Goal: Task Accomplishment & Management: Manage account settings

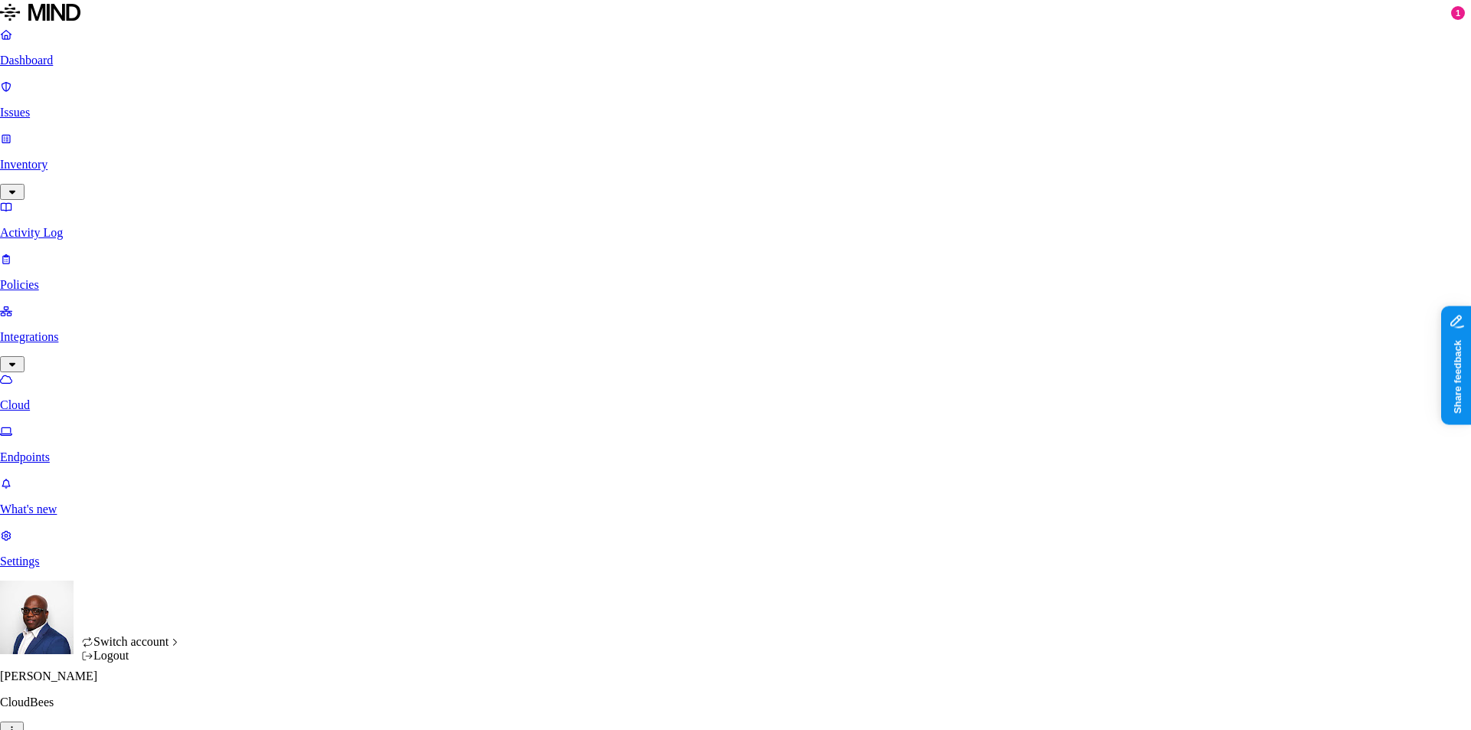
click at [145, 706] on html "Dashboard Issues Inventory Activity Log Policies Integrations Cloud Endpoints W…" at bounding box center [735, 497] width 1471 height 994
click at [289, 586] on html "Dashboard Issues Inventory Activity Log Policies Integrations Cloud Endpoints W…" at bounding box center [735, 497] width 1471 height 994
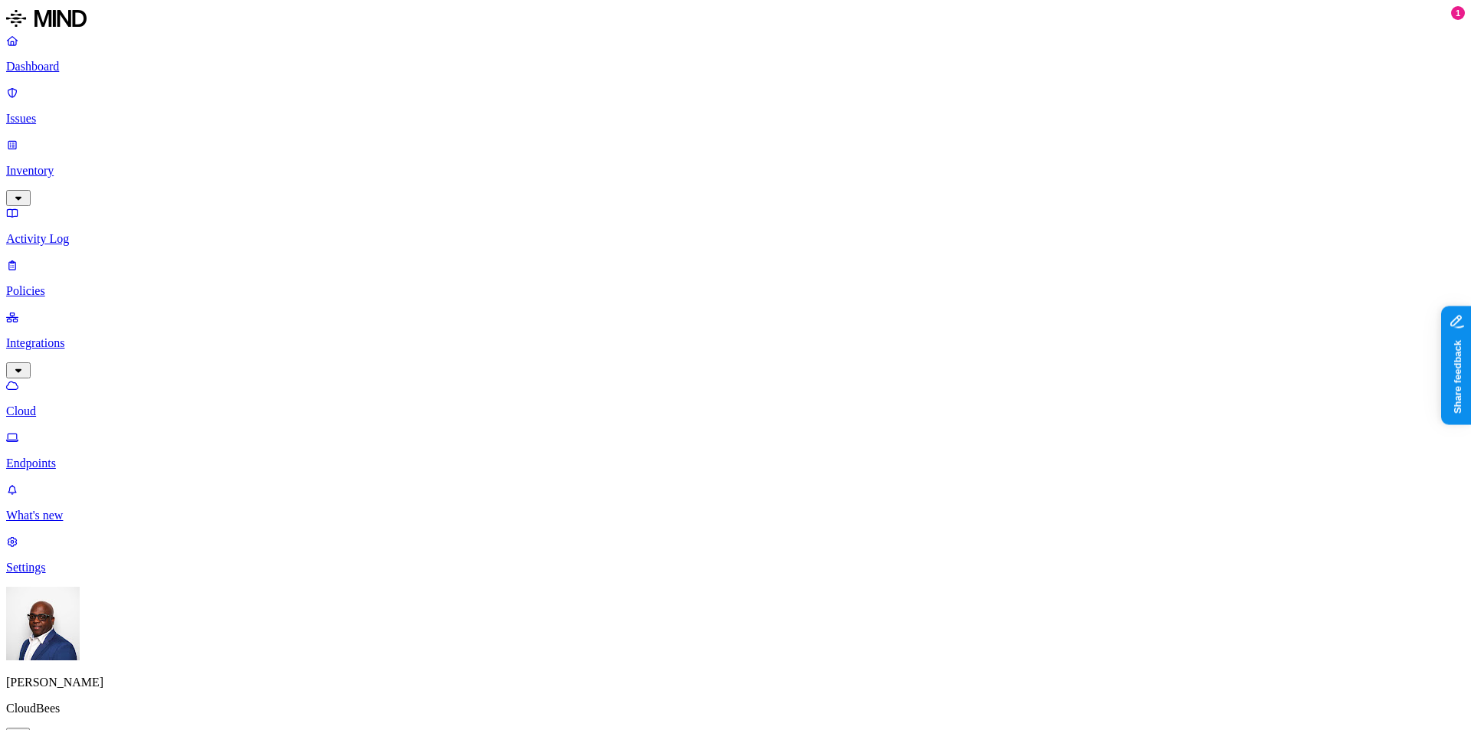
click at [147, 708] on html "Dashboard Issues Inventory Activity Log Policies Integrations Cloud Endpoints W…" at bounding box center [735, 500] width 1471 height 1000
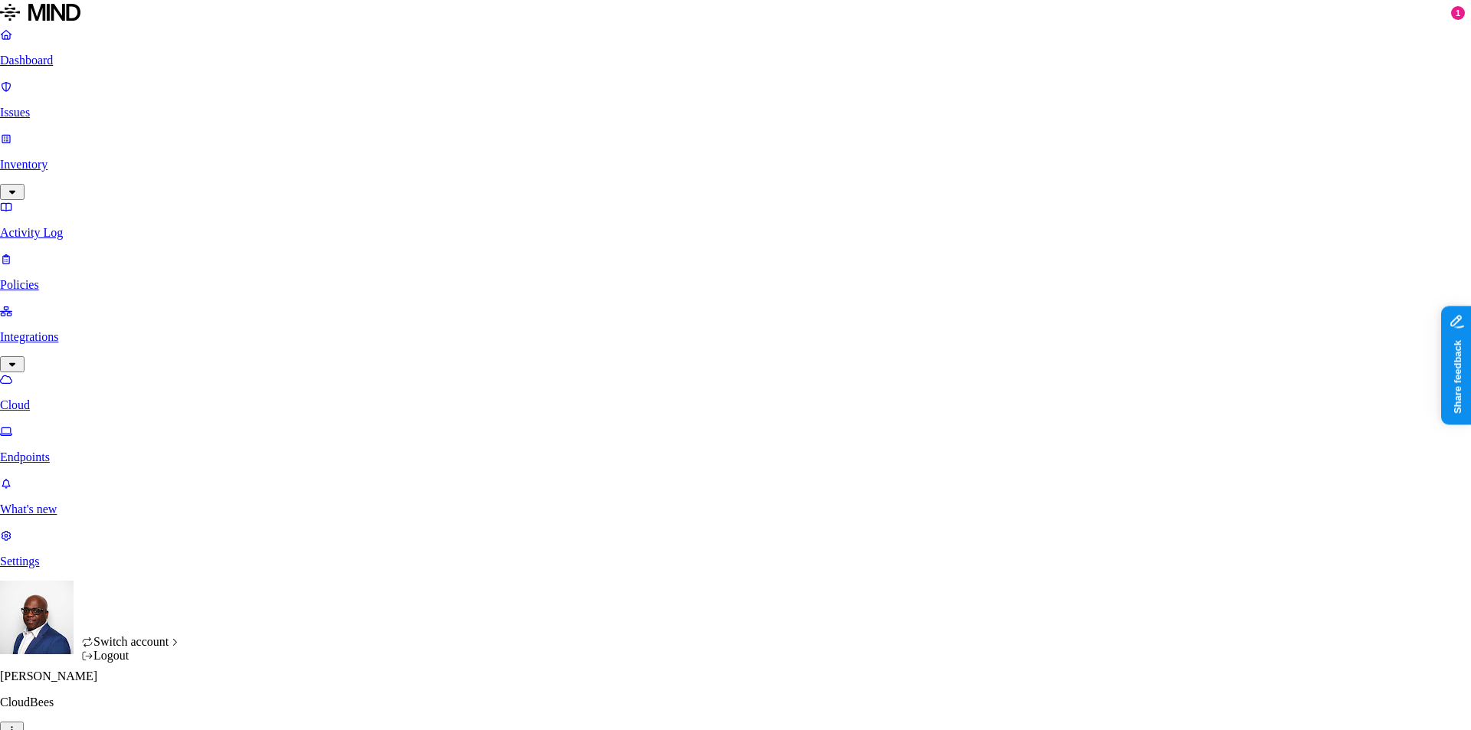
click at [126, 663] on div "Logout" at bounding box center [131, 656] width 100 height 14
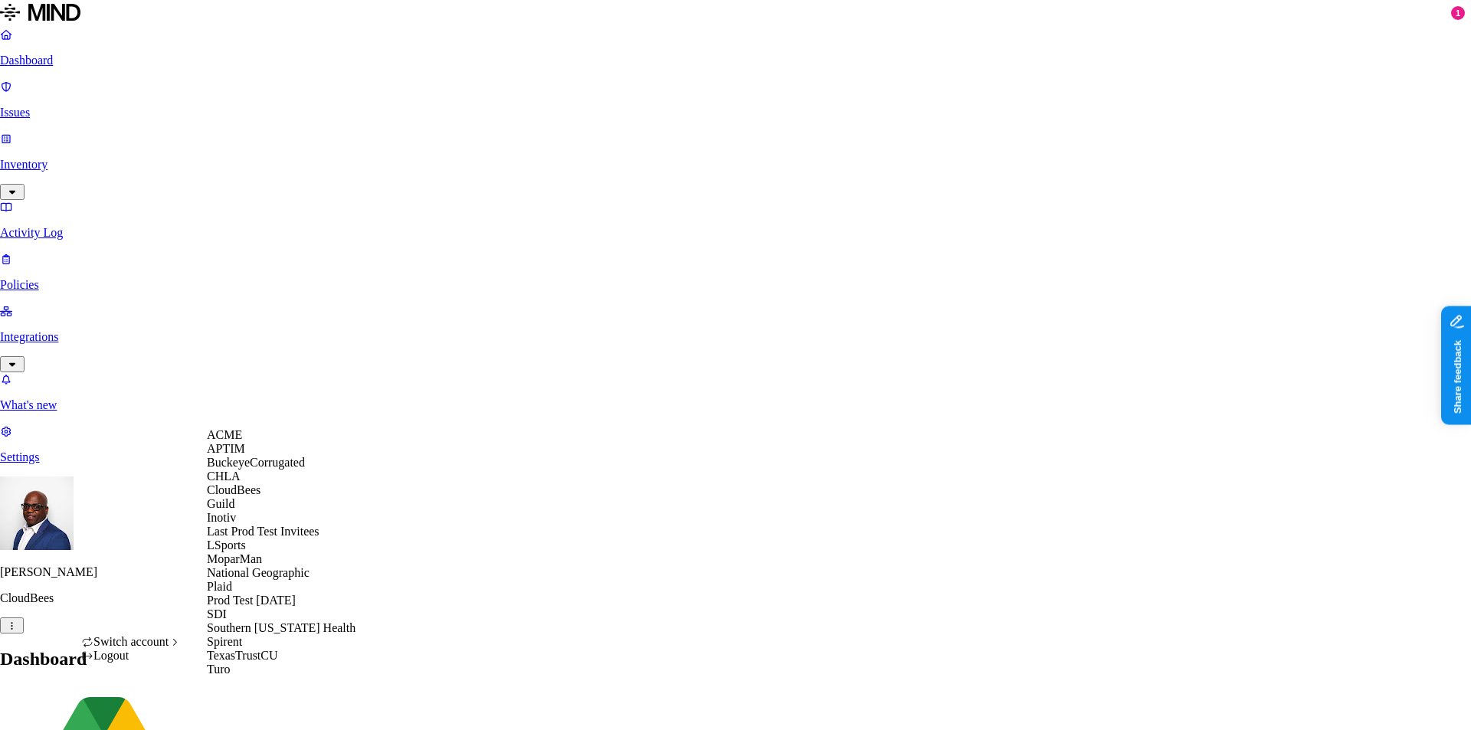
scroll to position [2, 0]
click at [288, 469] on span "BuckeyeCorrugated" at bounding box center [256, 462] width 98 height 13
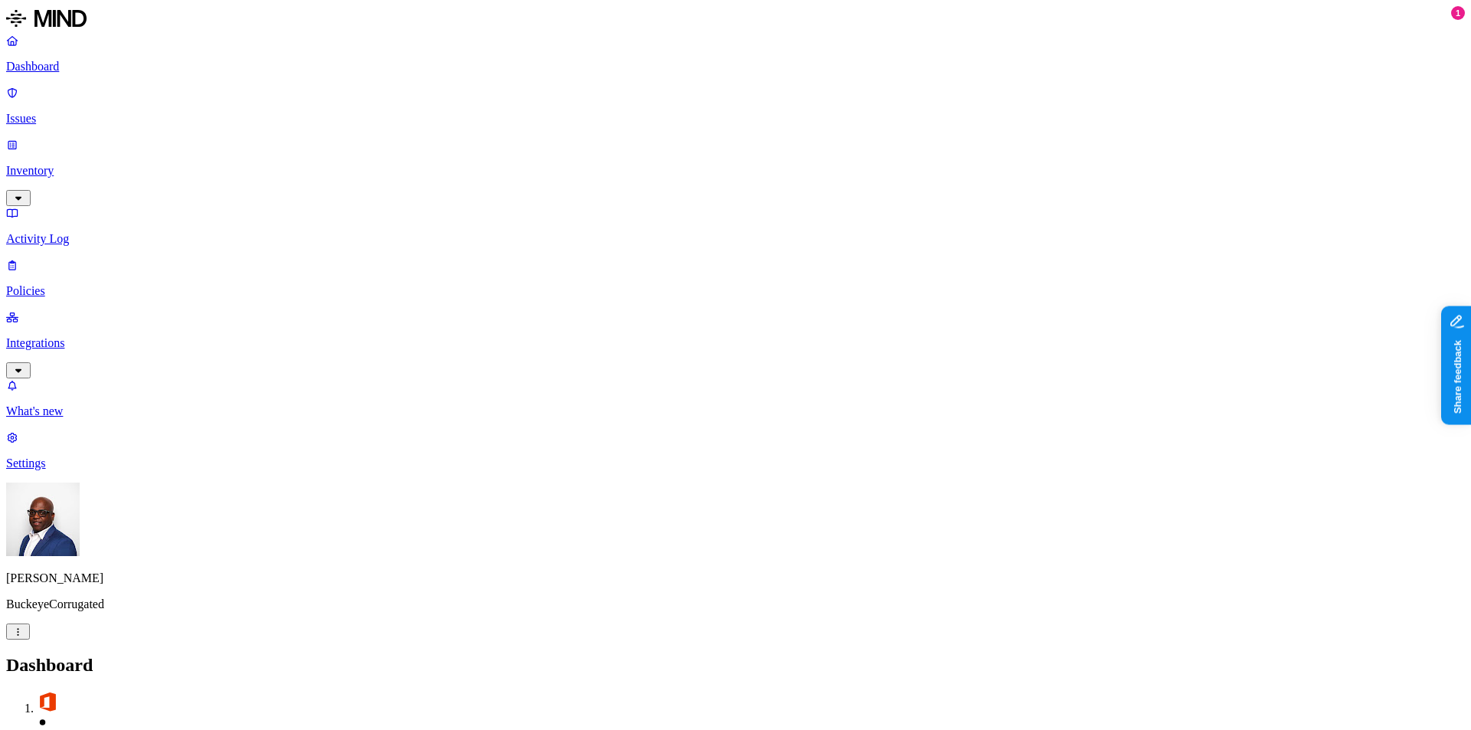
click at [97, 164] on p "Inventory" at bounding box center [735, 171] width 1458 height 14
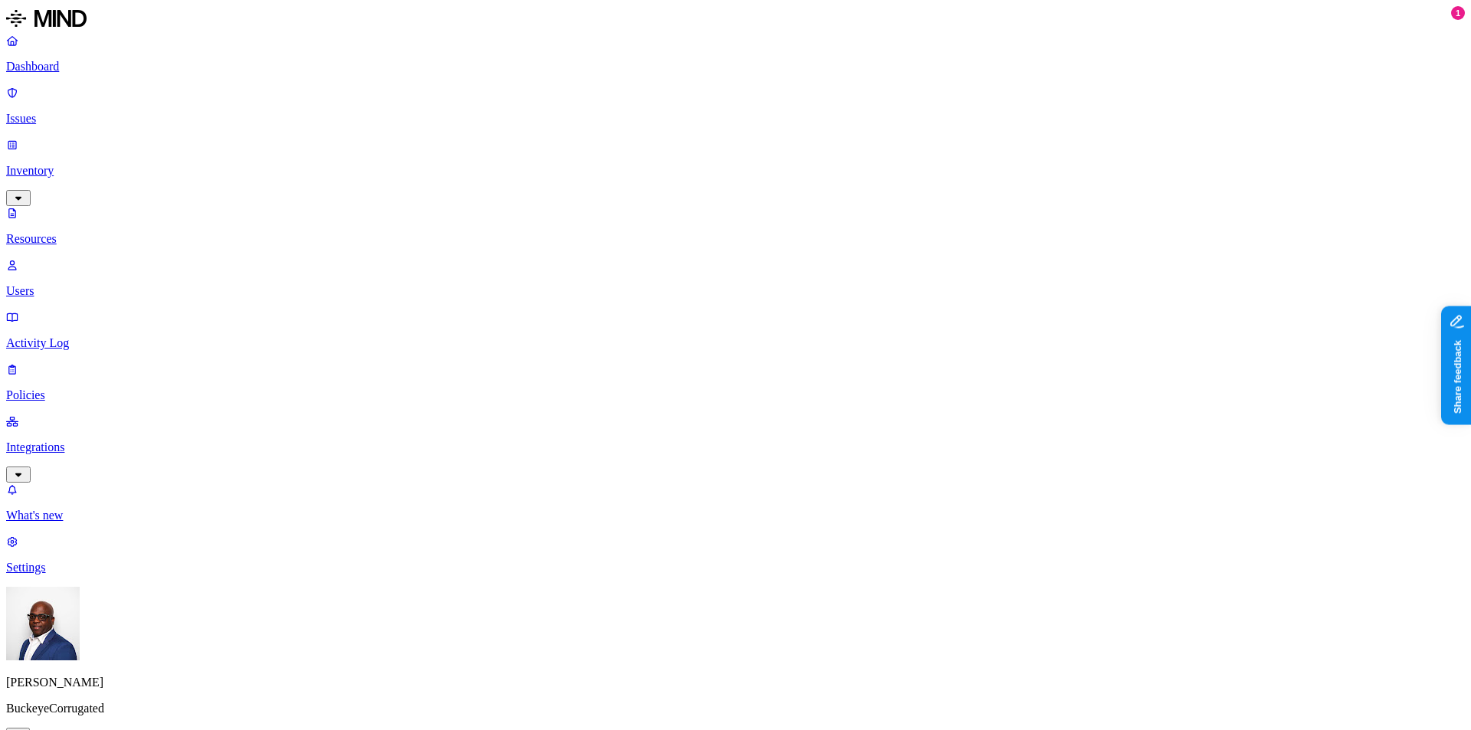
click at [79, 284] on p "Users" at bounding box center [735, 291] width 1458 height 14
click at [91, 232] on p "Resources" at bounding box center [735, 239] width 1458 height 14
click at [457, 128] on button "button" at bounding box center [463, 130] width 12 height 5
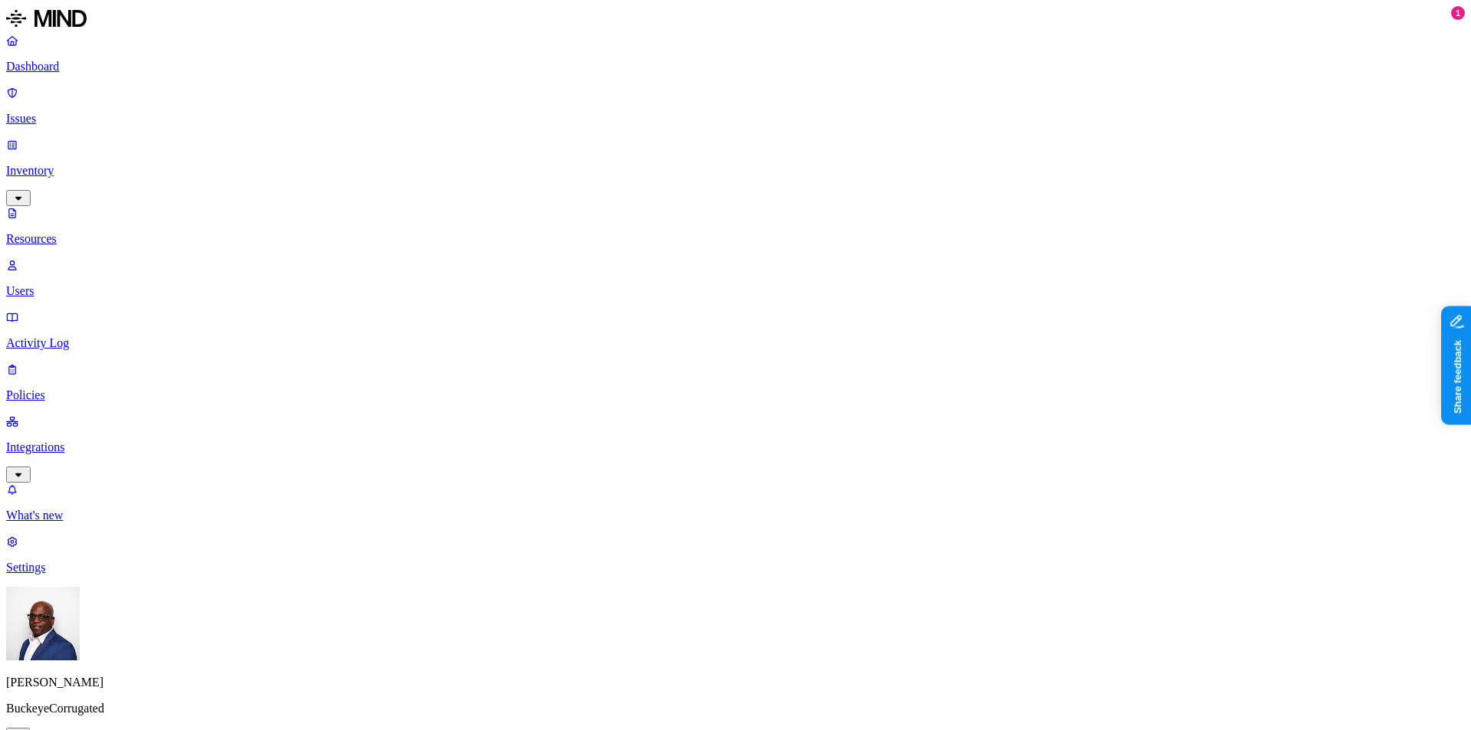
click at [457, 85] on button "button" at bounding box center [463, 87] width 12 height 5
click at [457, 122] on button "button" at bounding box center [463, 130] width 12 height 16
click at [89, 232] on p "Resources" at bounding box center [735, 239] width 1458 height 14
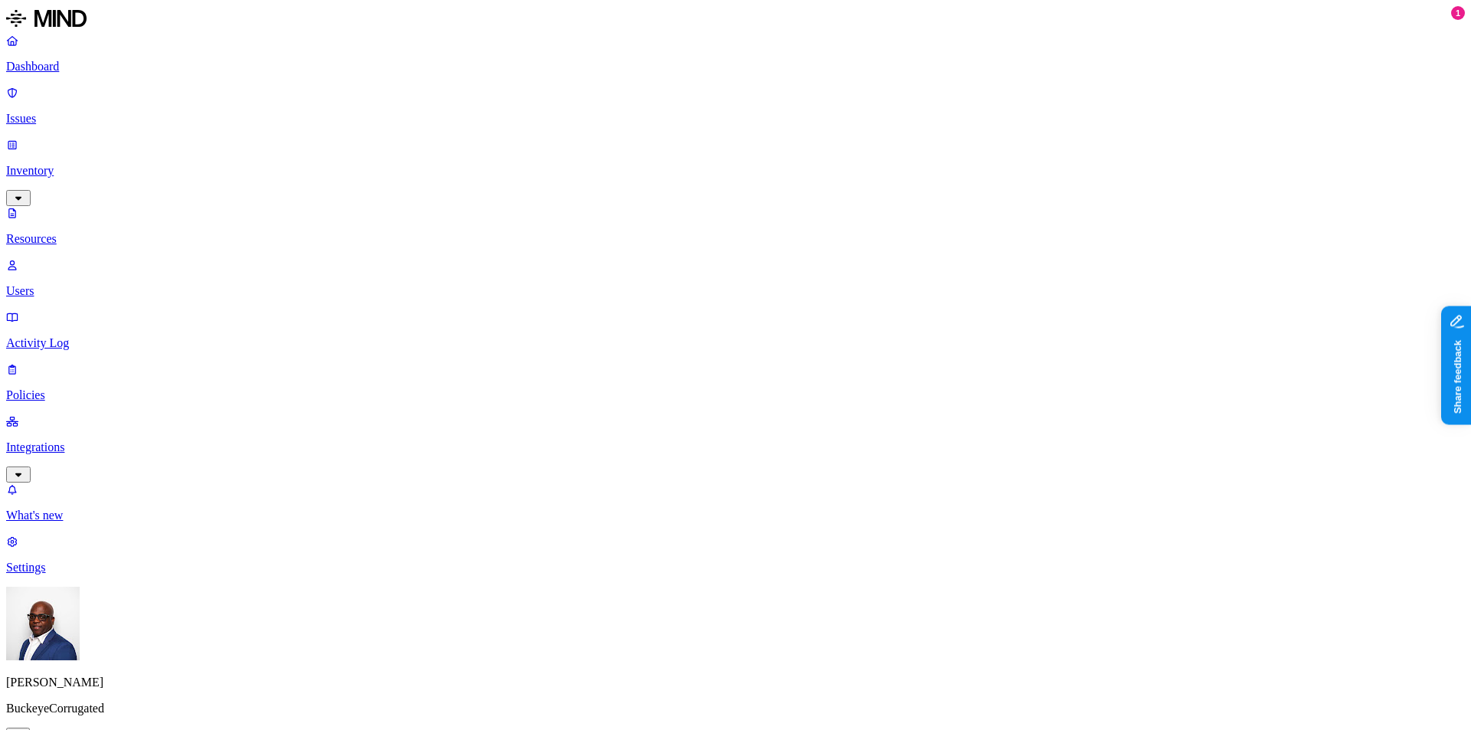
drag, startPoint x: 437, startPoint y: 83, endPoint x: 514, endPoint y: 77, distance: 77.7
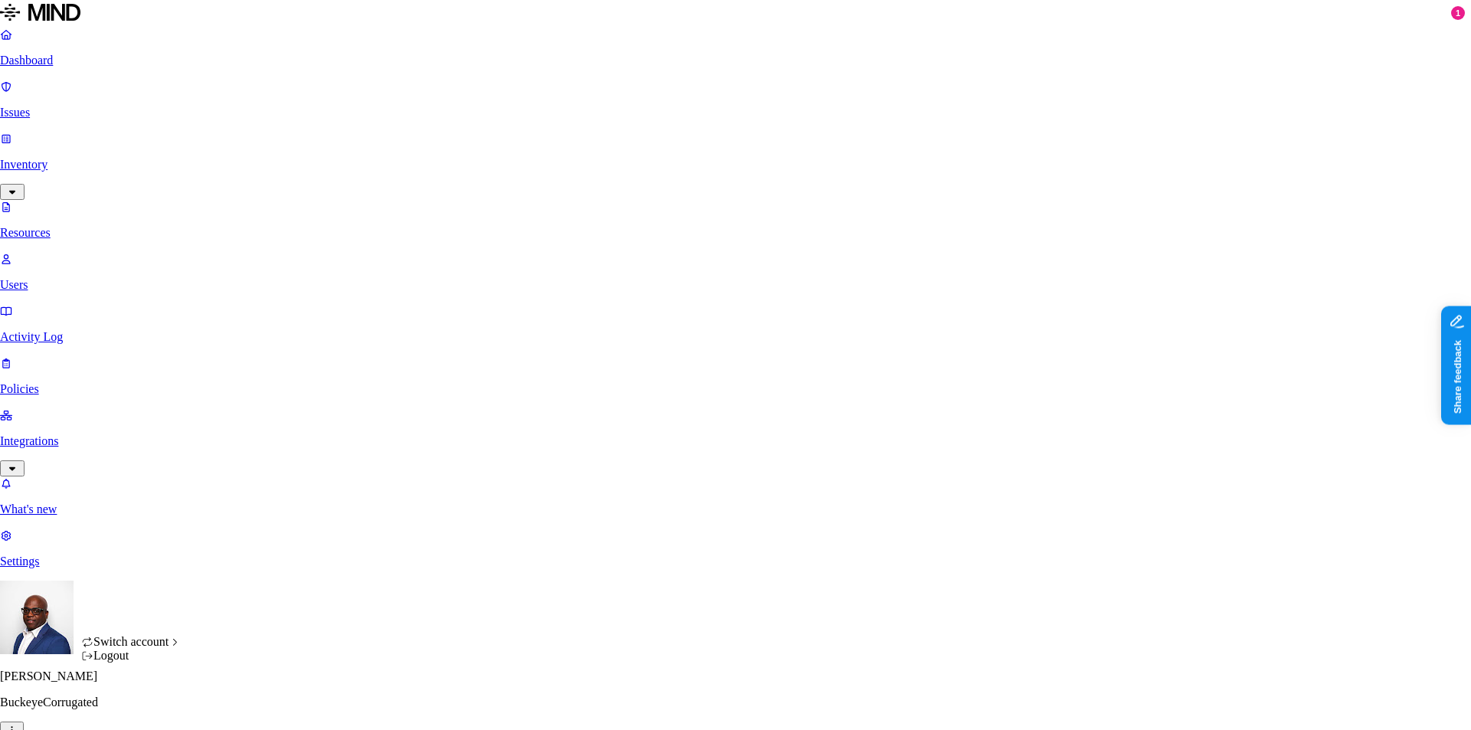
click at [18, 725] on icon "button" at bounding box center [11, 729] width 11 height 9
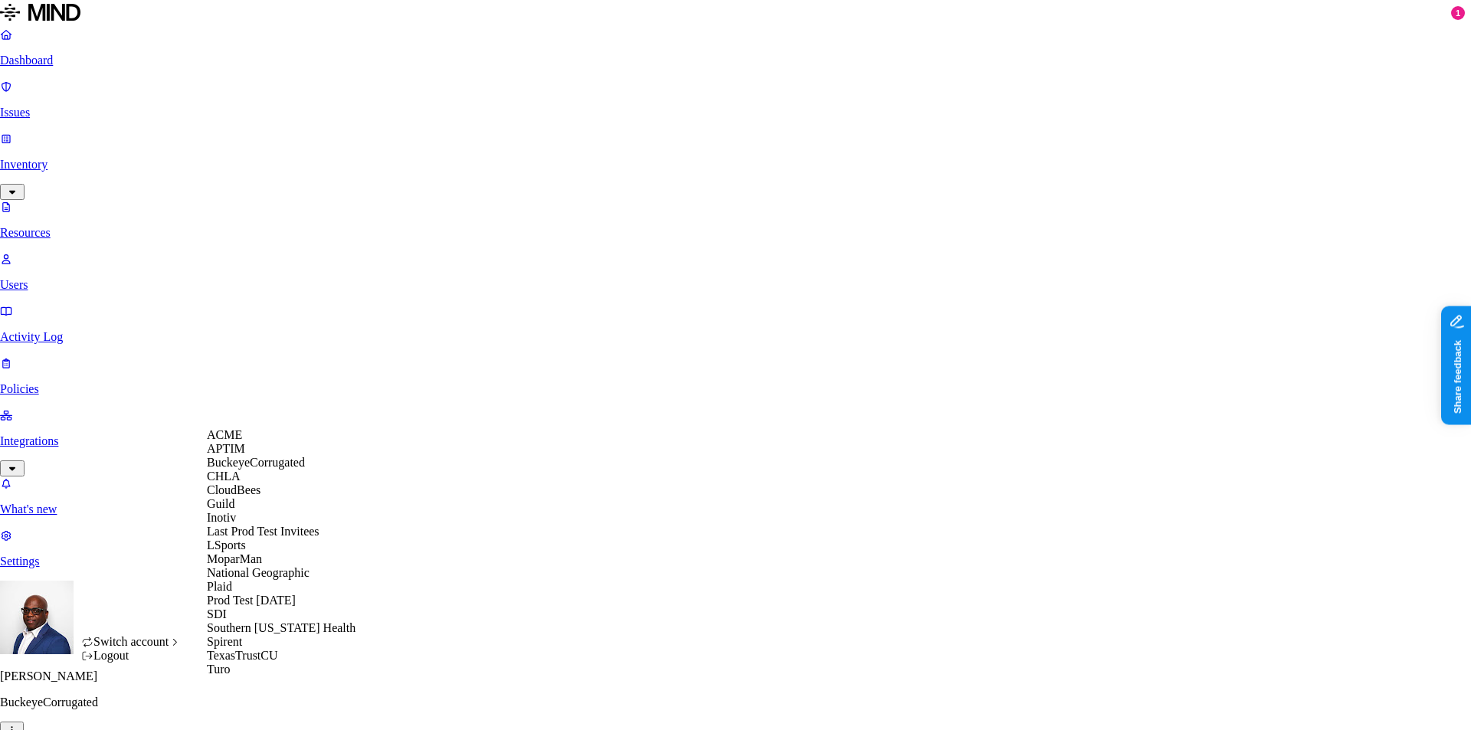
scroll to position [146, 0]
click at [55, 372] on nav "Dashboard Issues Inventory Resources Users Activity Log Policies Integrations W…" at bounding box center [735, 298] width 1471 height 541
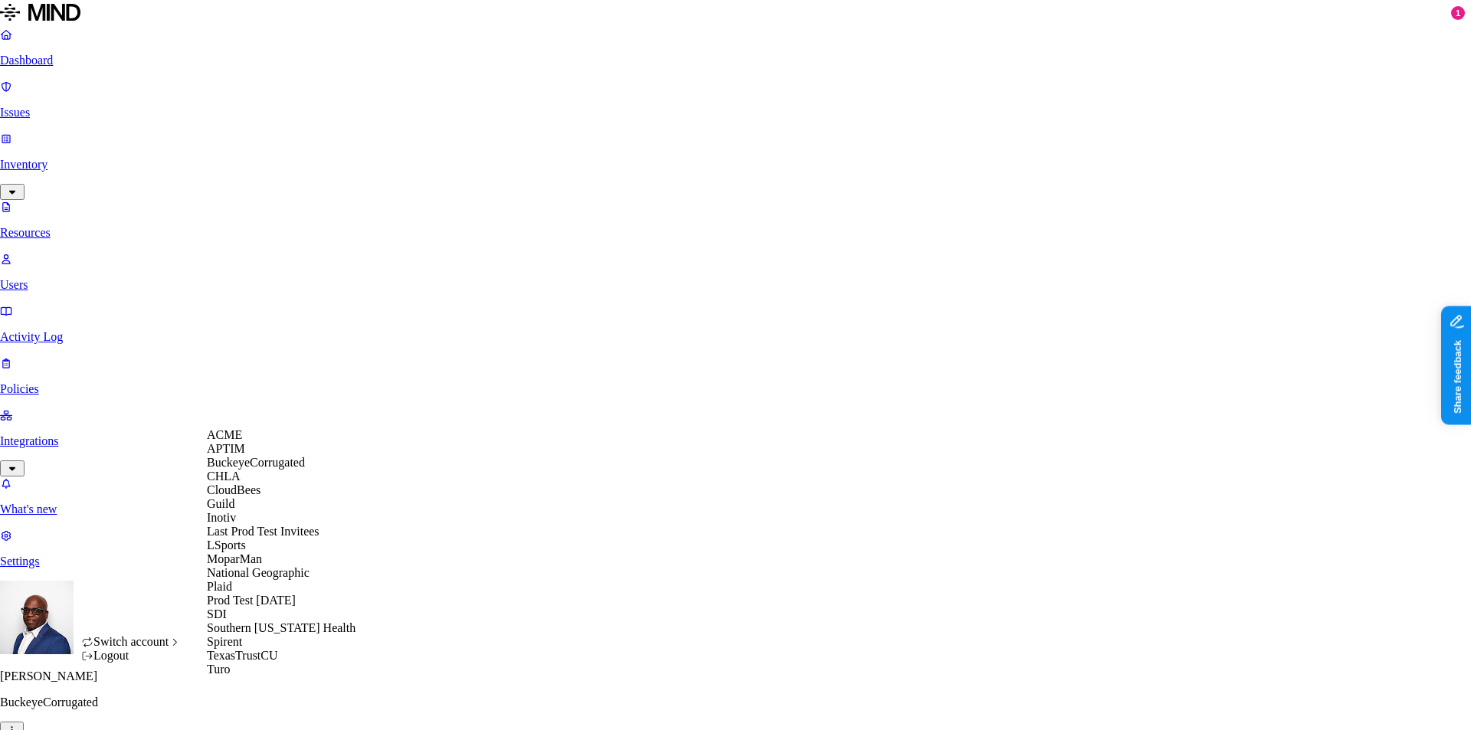
scroll to position [208, 0]
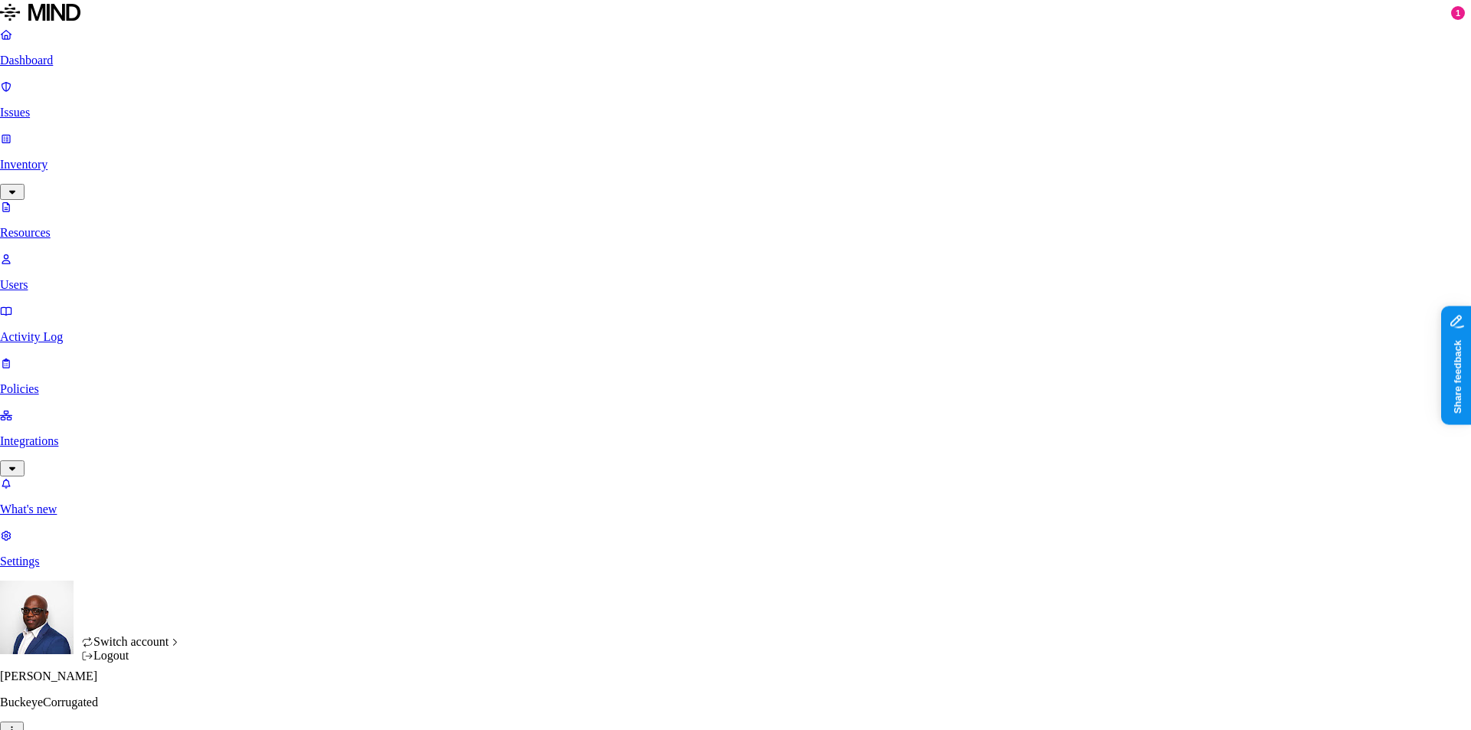
click at [123, 663] on div "Logout" at bounding box center [131, 656] width 100 height 14
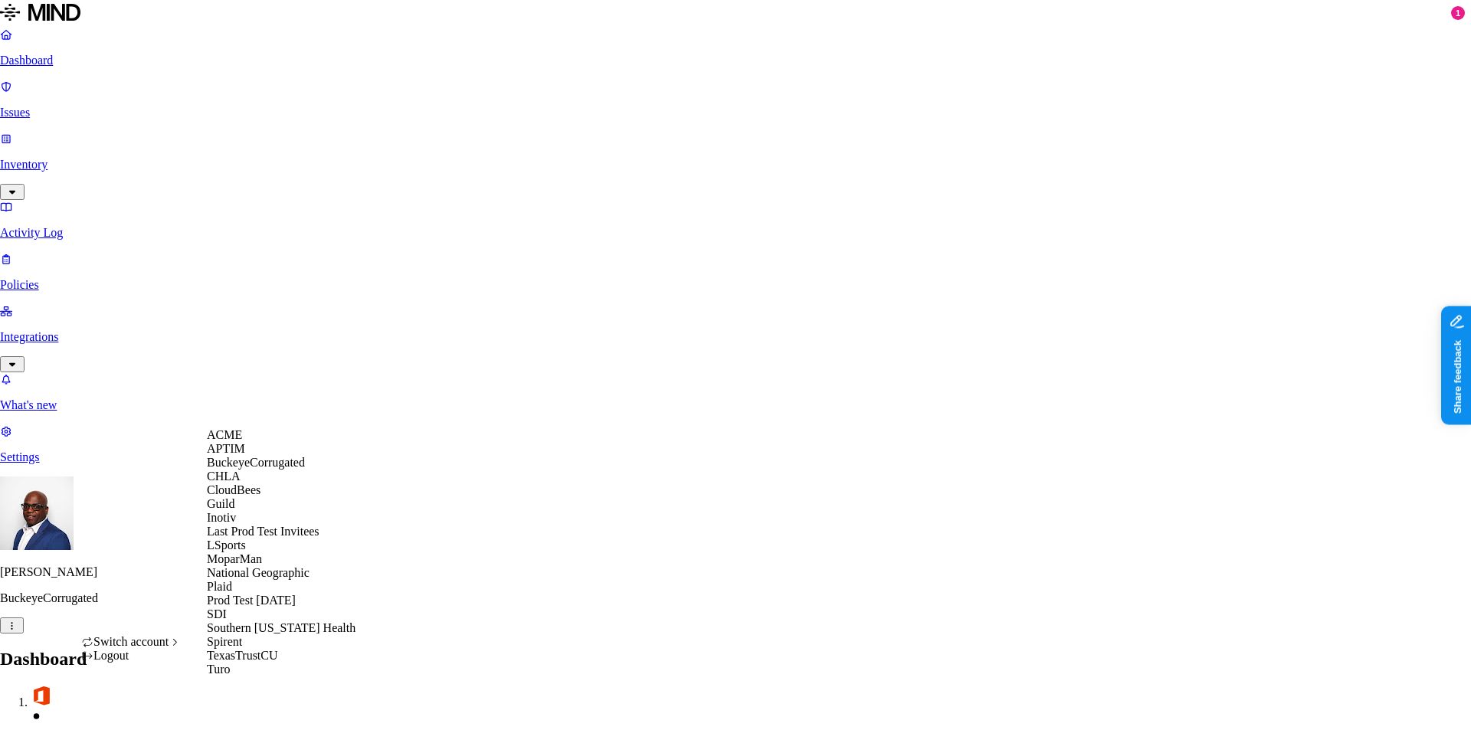
scroll to position [208, 0]
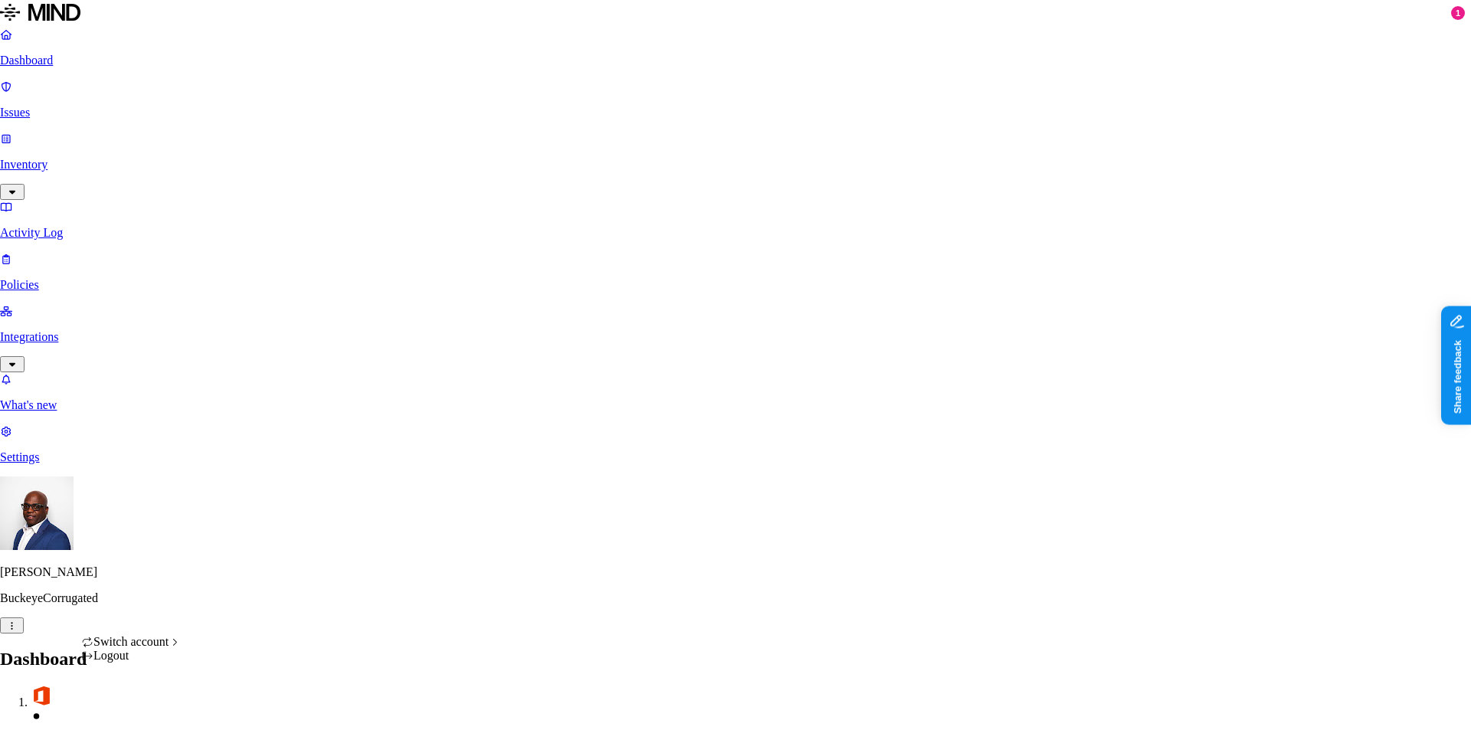
click at [125, 663] on div "Logout" at bounding box center [131, 656] width 100 height 14
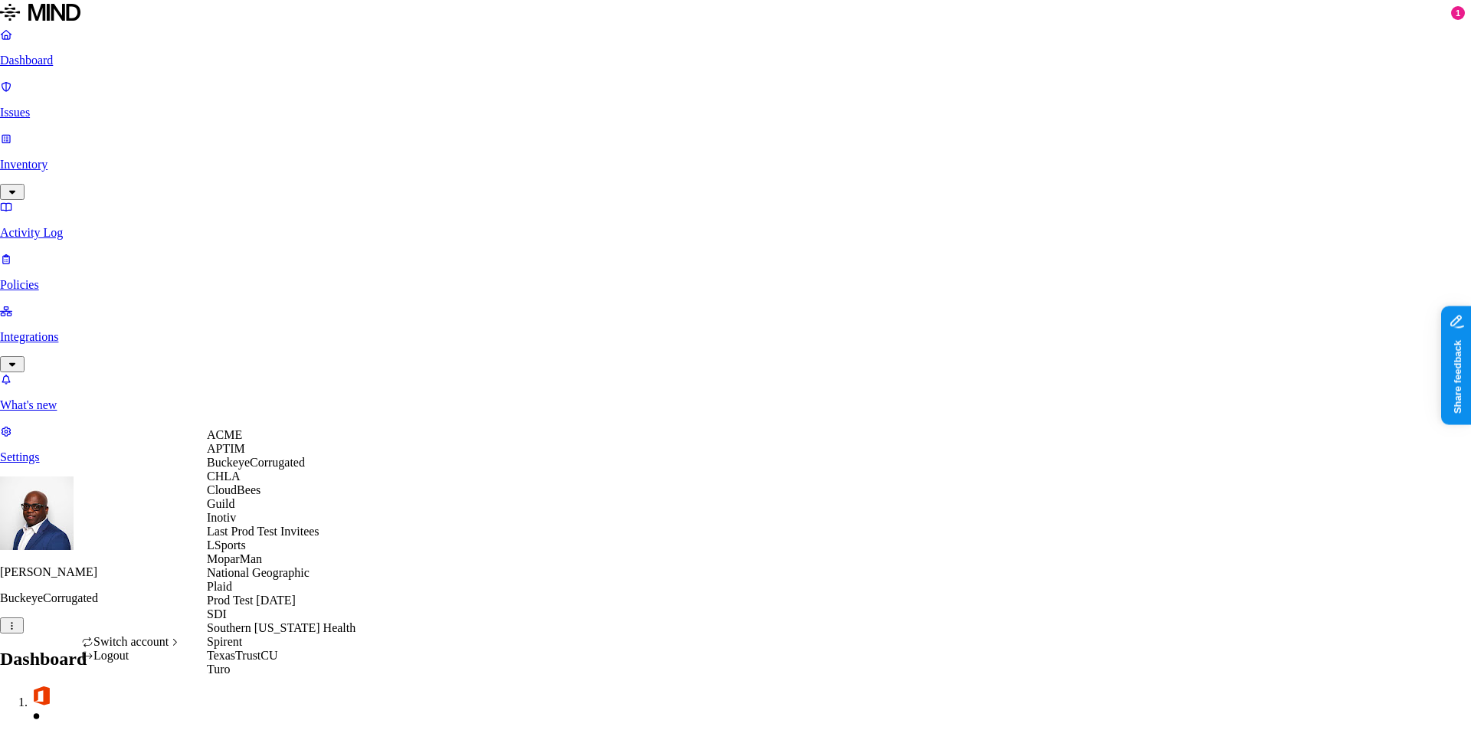
scroll to position [208, 0]
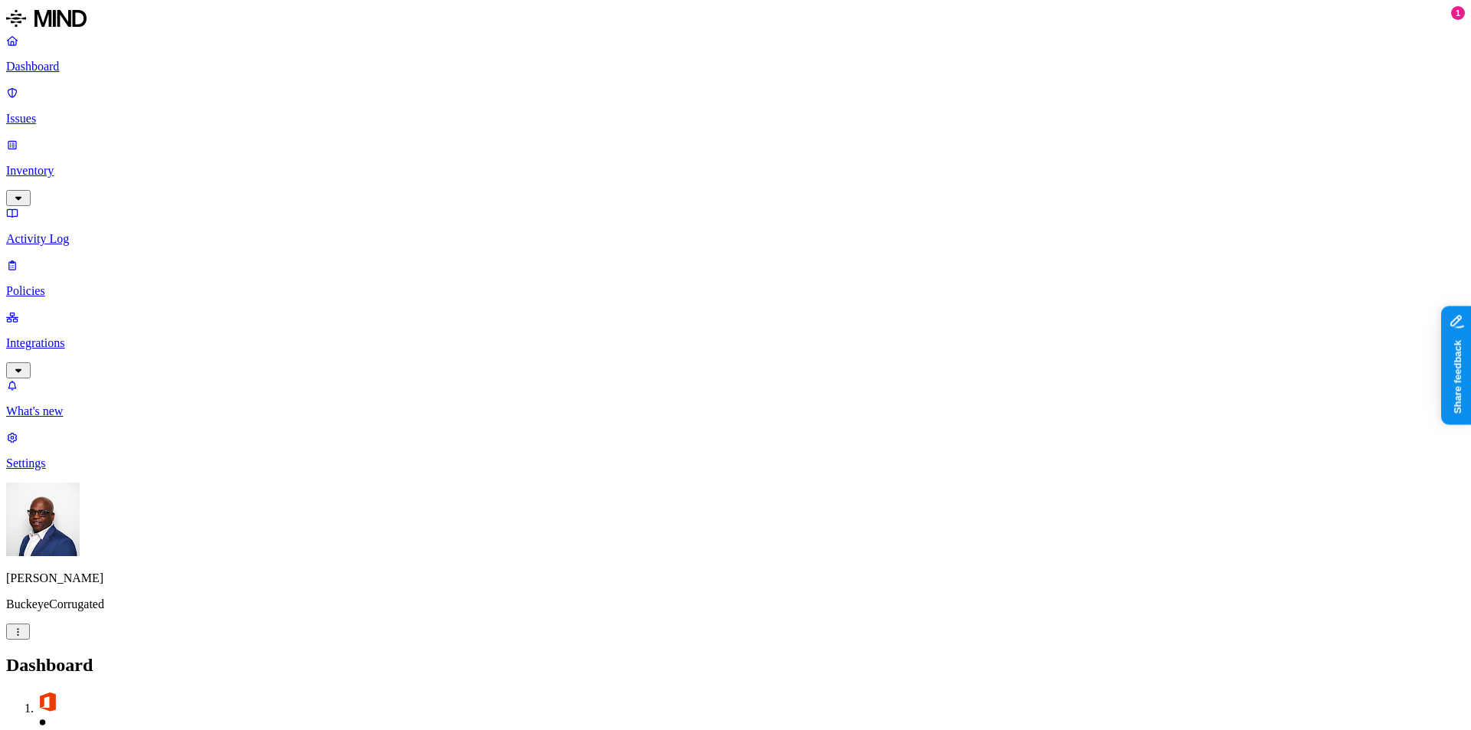
drag, startPoint x: 574, startPoint y: 451, endPoint x: 614, endPoint y: 450, distance: 39.9
drag, startPoint x: 616, startPoint y: 459, endPoint x: 710, endPoint y: 443, distance: 95.4
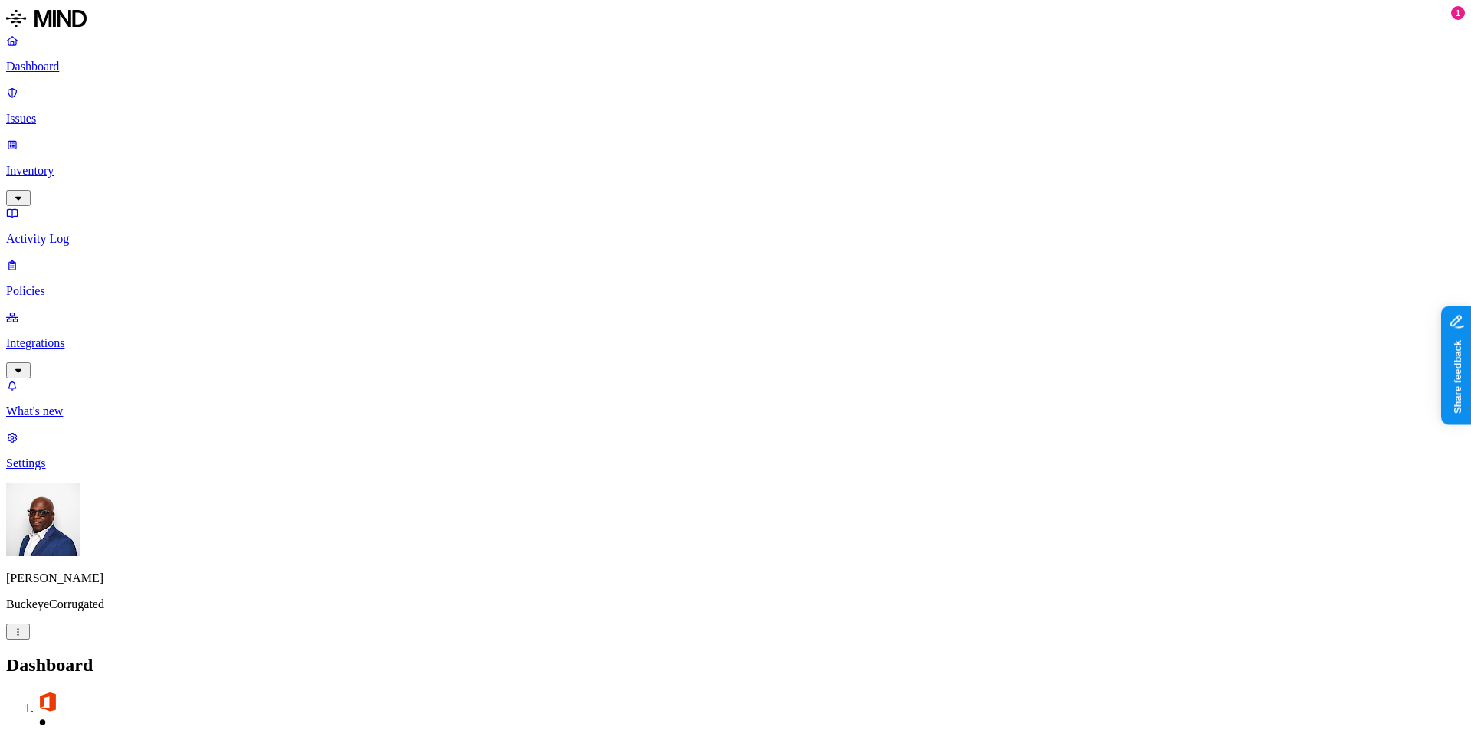
drag, startPoint x: 707, startPoint y: 458, endPoint x: 738, endPoint y: 452, distance: 31.2
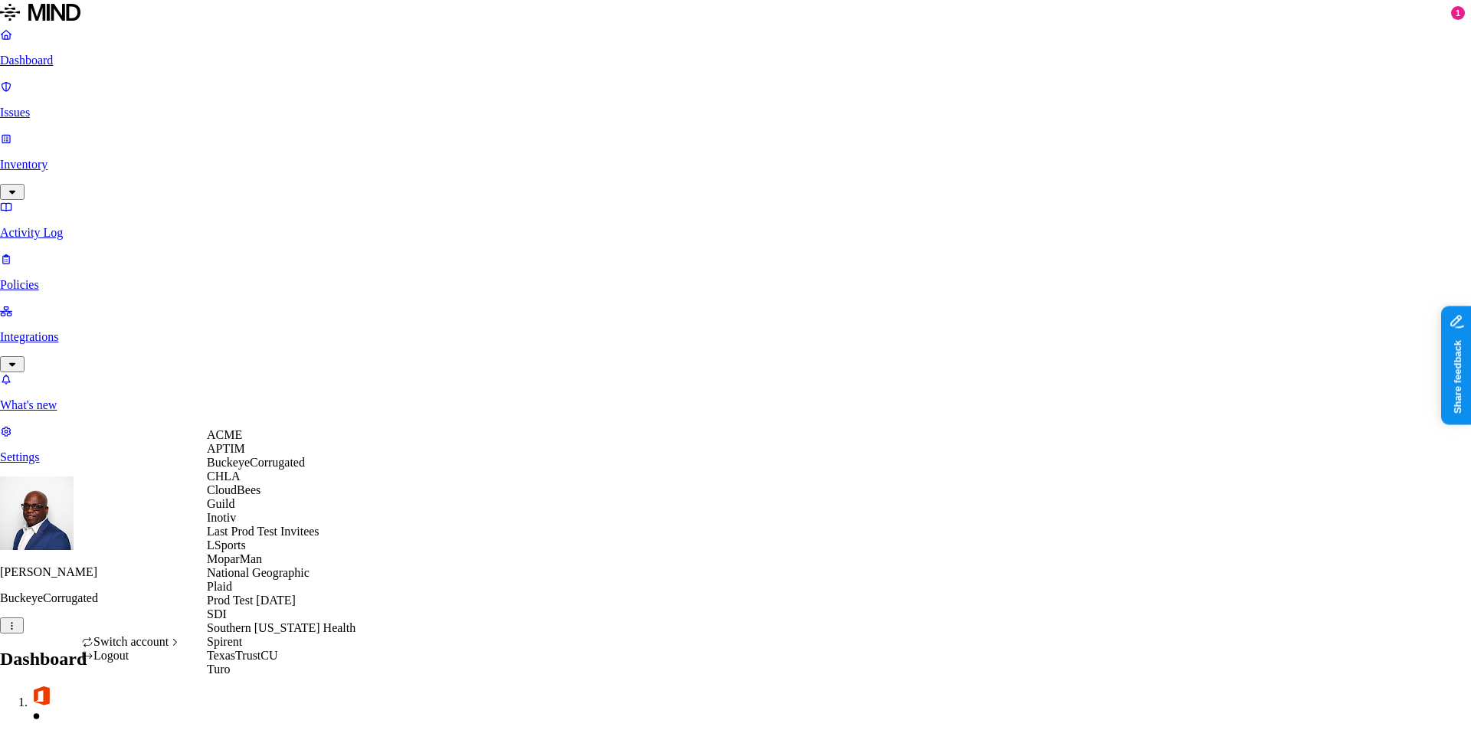
scroll to position [161, 0]
click at [293, 566] on span "National Geographic" at bounding box center [258, 572] width 103 height 13
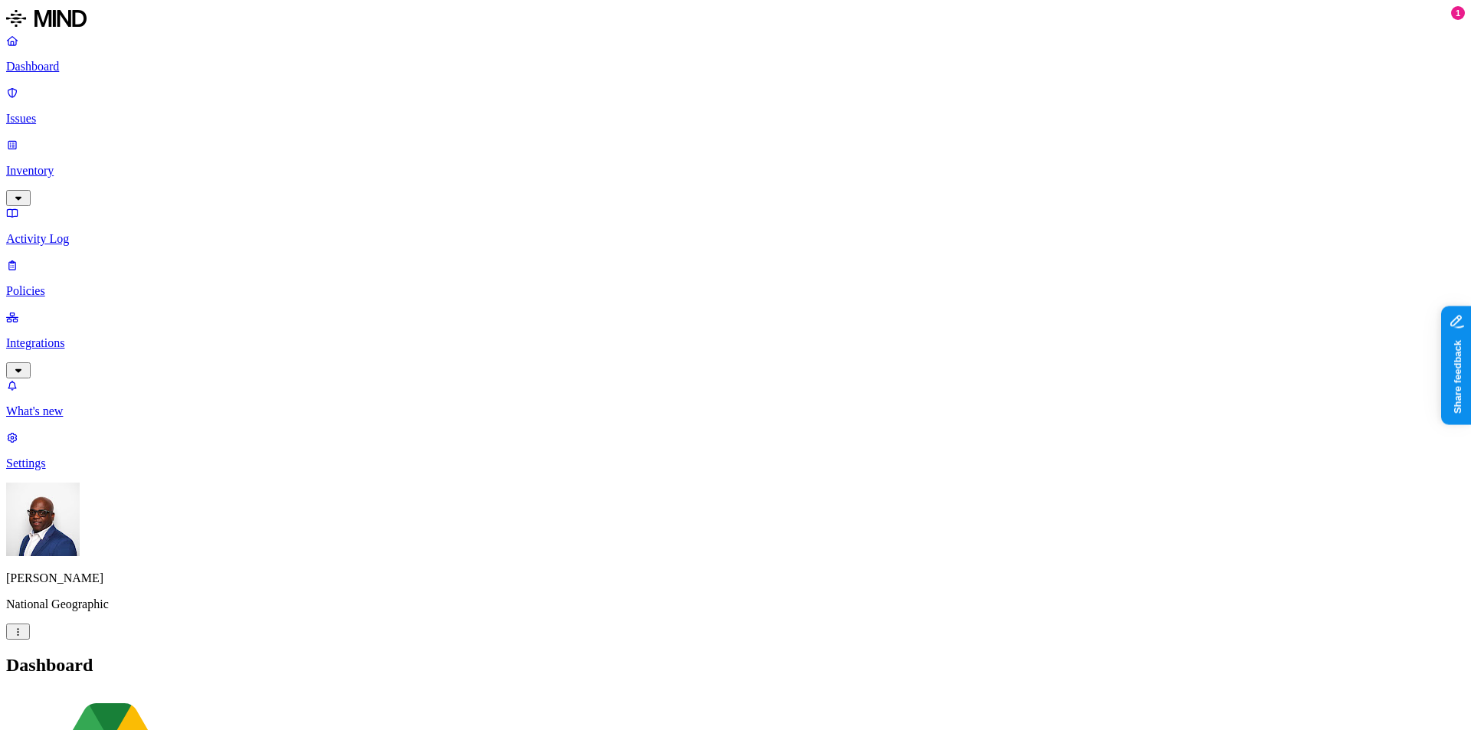
click at [54, 164] on p "Inventory" at bounding box center [735, 171] width 1458 height 14
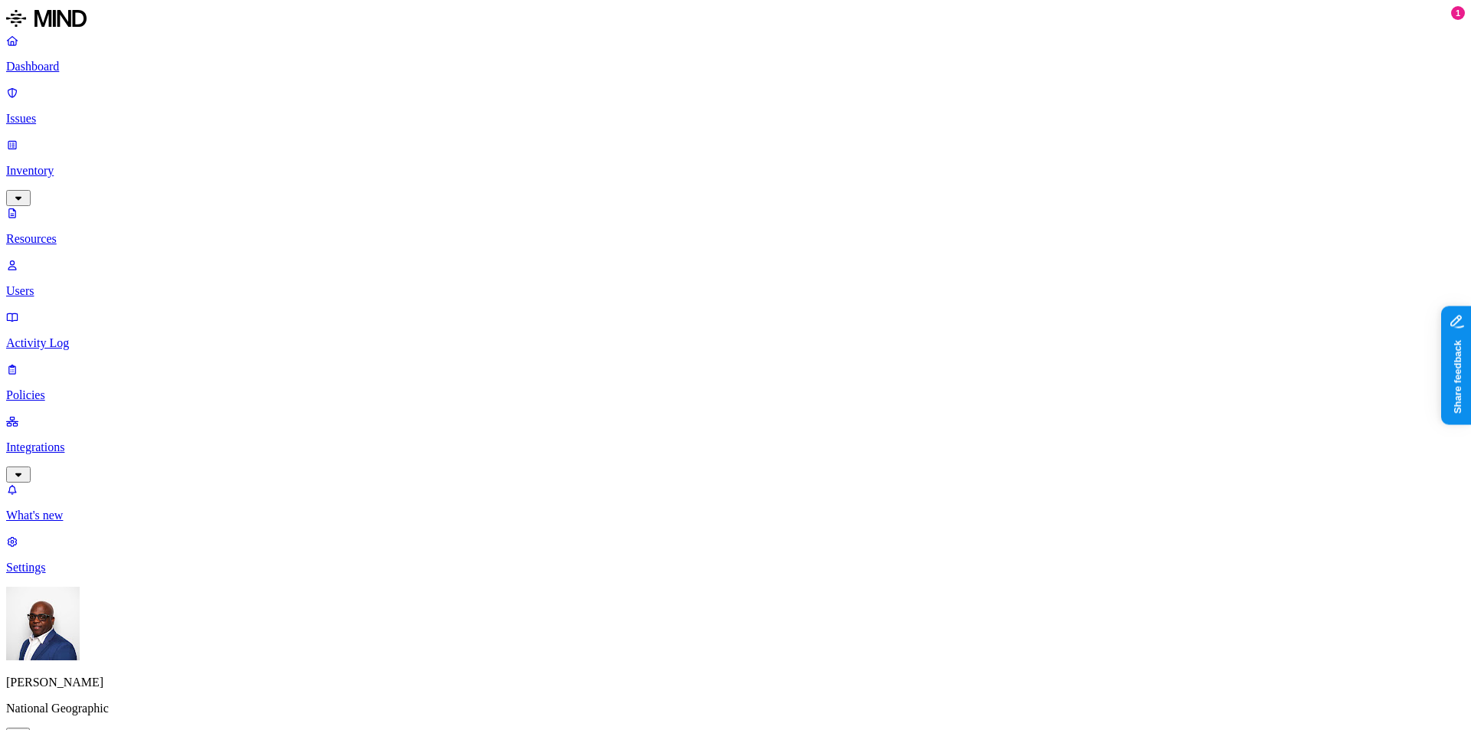
click at [457, 85] on button "button" at bounding box center [463, 87] width 12 height 5
click at [457, 80] on button "button" at bounding box center [463, 85] width 12 height 16
click at [457, 128] on button "button" at bounding box center [463, 130] width 12 height 5
click at [457, 119] on button "button" at bounding box center [463, 127] width 12 height 16
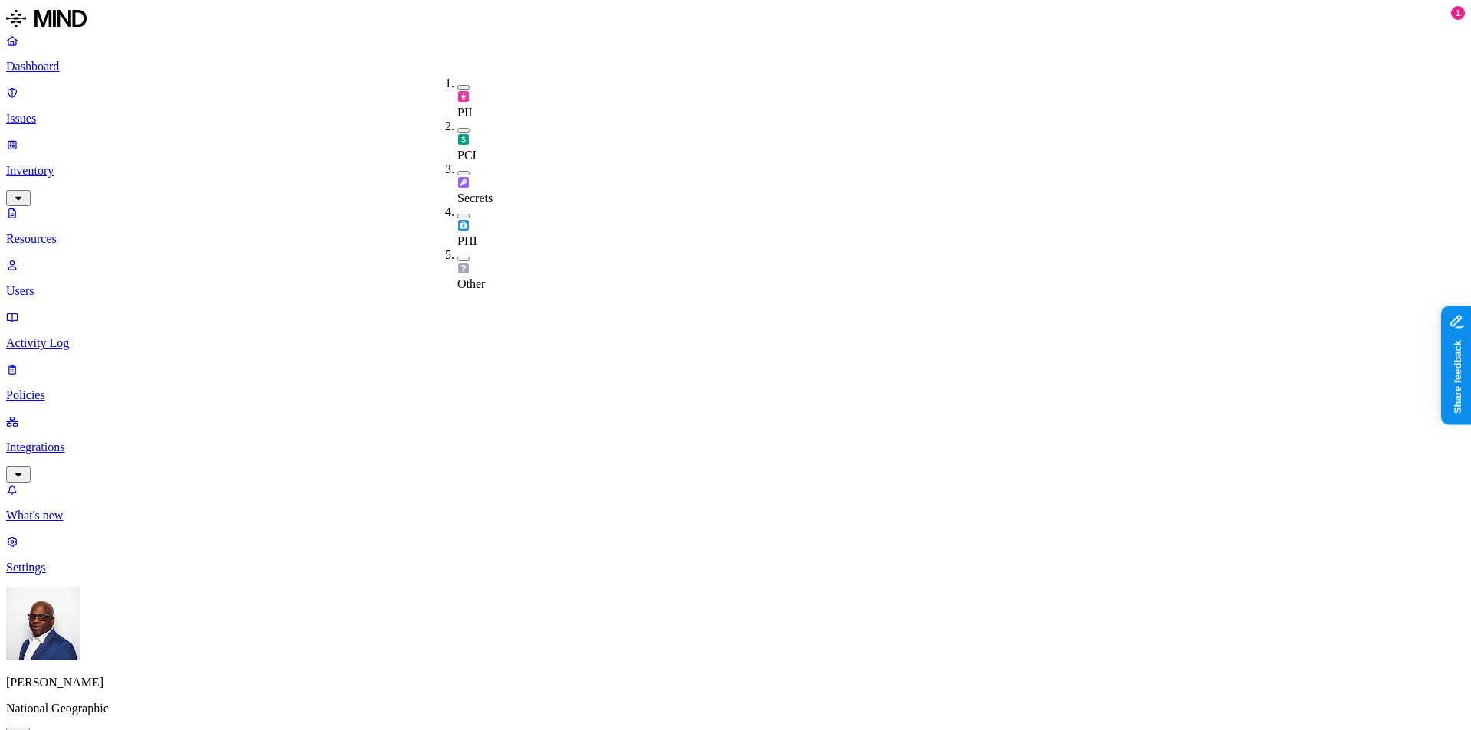
click at [457, 171] on button "button" at bounding box center [463, 173] width 12 height 5
click at [457, 162] on button "button" at bounding box center [463, 170] width 12 height 16
click at [457, 214] on button "button" at bounding box center [463, 216] width 12 height 5
click at [457, 205] on button "button" at bounding box center [463, 213] width 12 height 16
click at [457, 257] on button "button" at bounding box center [463, 259] width 12 height 5
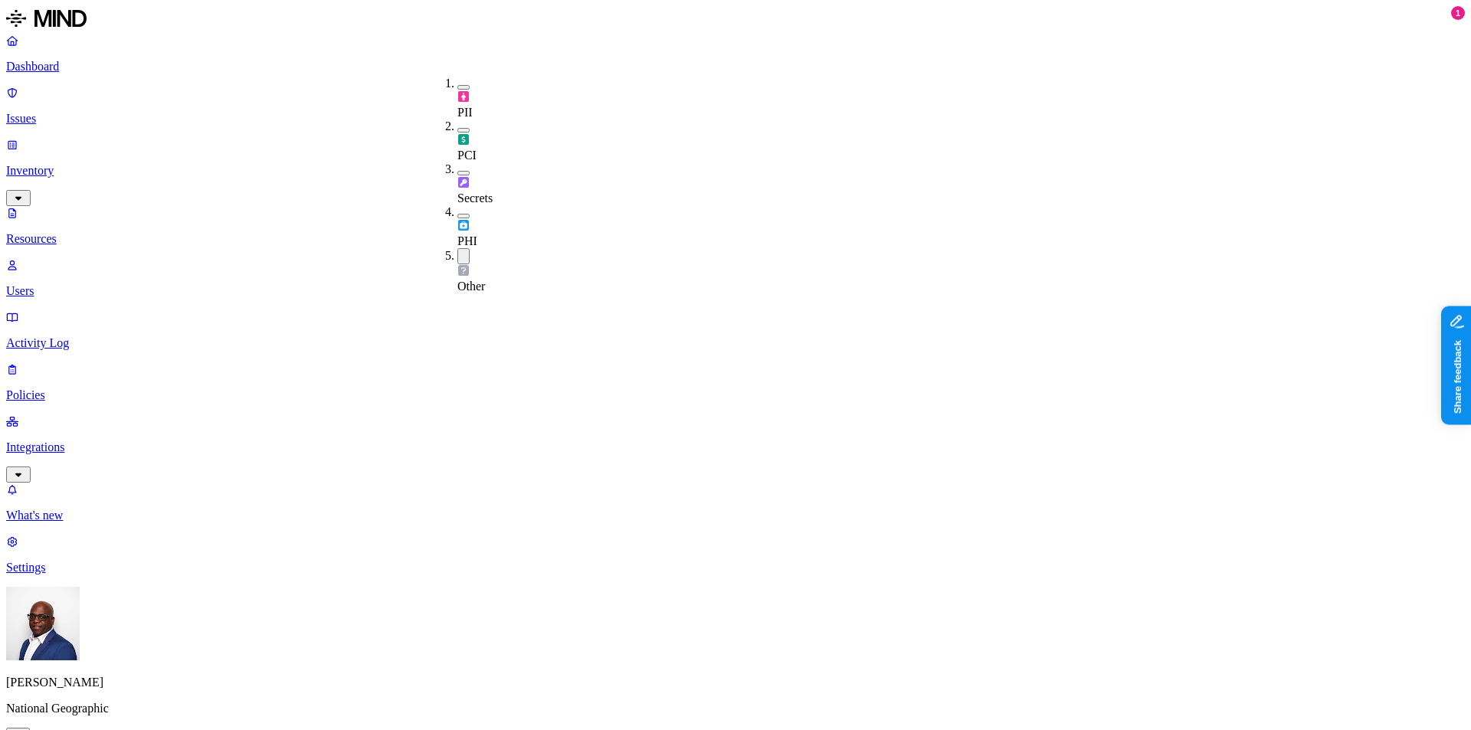
click at [457, 248] on button "button" at bounding box center [463, 256] width 12 height 16
click at [75, 72] on p "Dashboard" at bounding box center [735, 67] width 1458 height 14
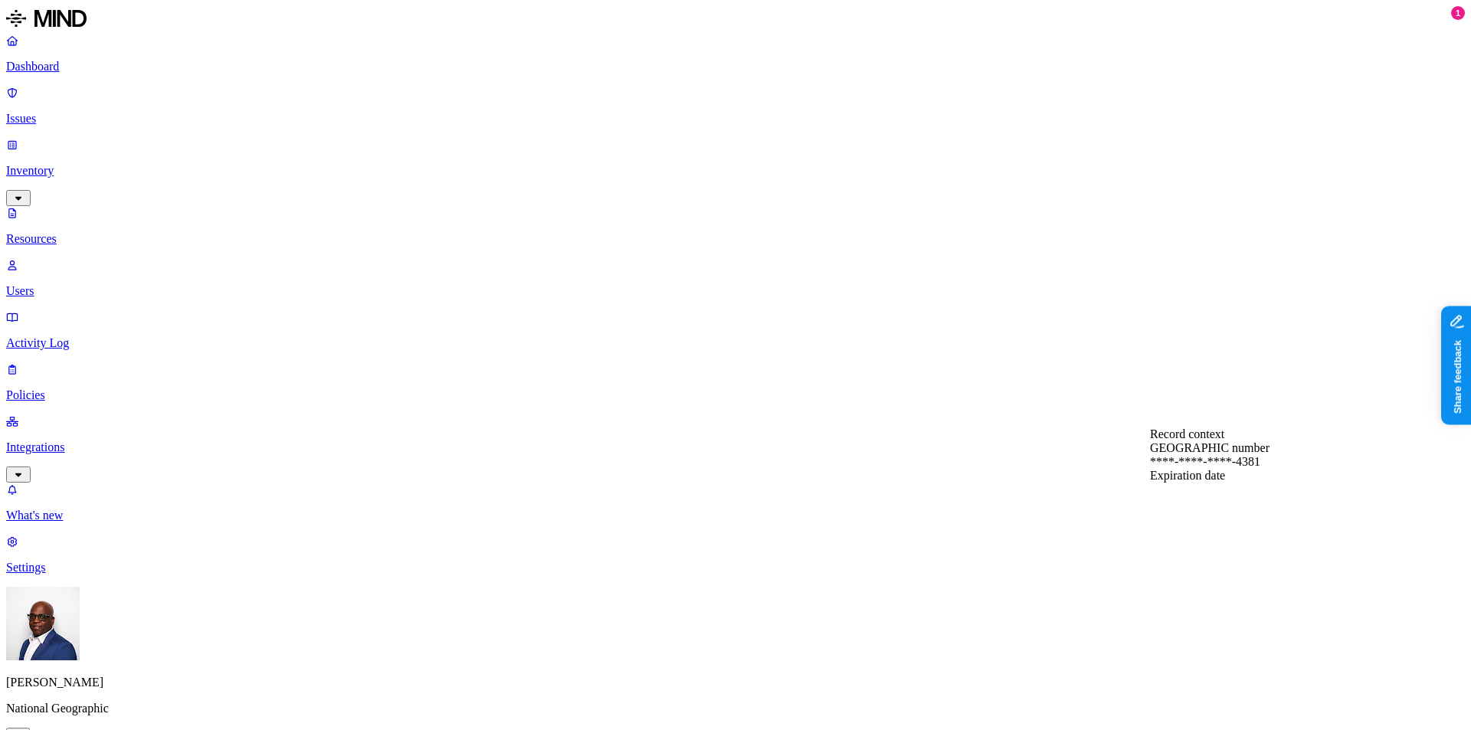
click at [77, 284] on p "Users" at bounding box center [735, 291] width 1458 height 14
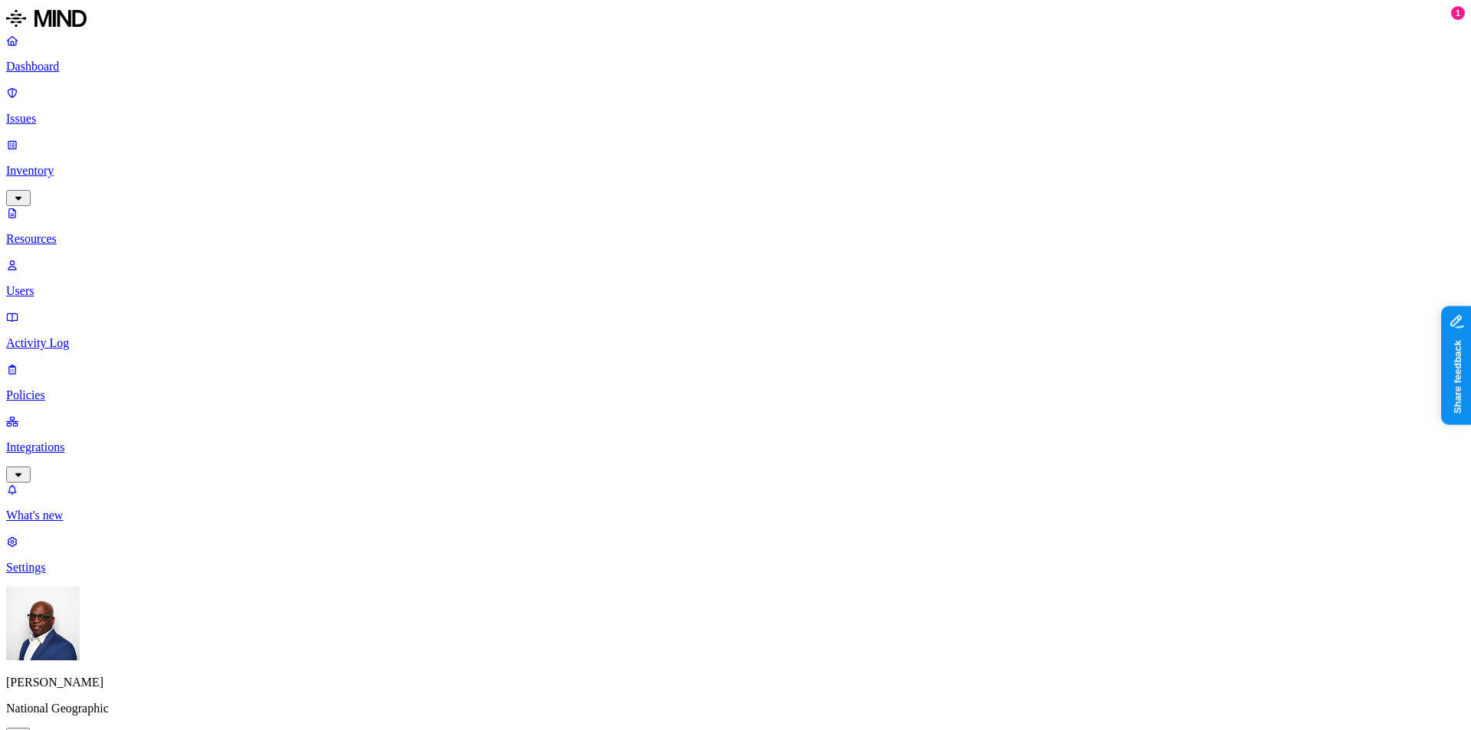
click at [74, 232] on p "Resources" at bounding box center [735, 239] width 1458 height 14
click at [457, 171] on button "button" at bounding box center [463, 173] width 12 height 5
click at [457, 162] on button "button" at bounding box center [463, 170] width 12 height 16
click at [457, 119] on div "PCI" at bounding box center [457, 140] width 0 height 43
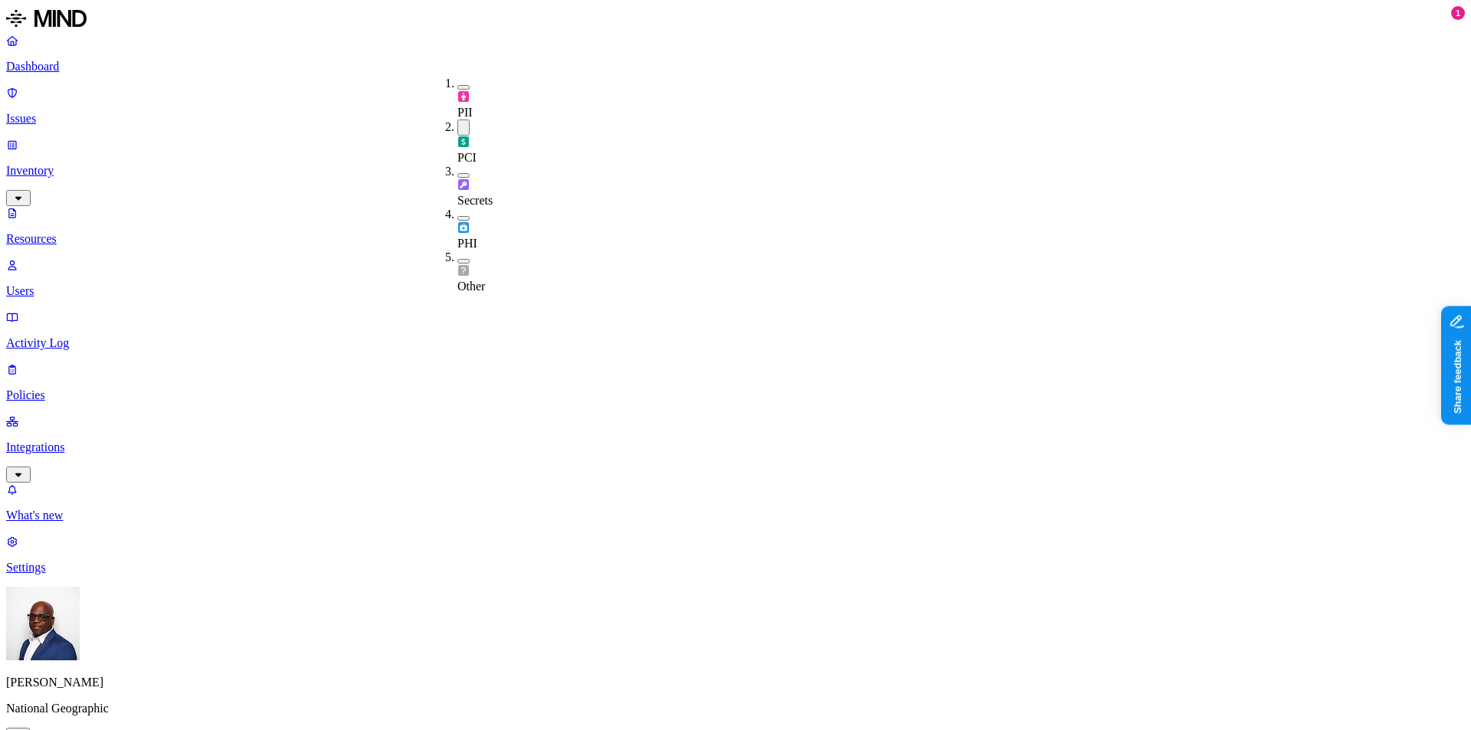
click at [457, 119] on button "button" at bounding box center [463, 127] width 12 height 16
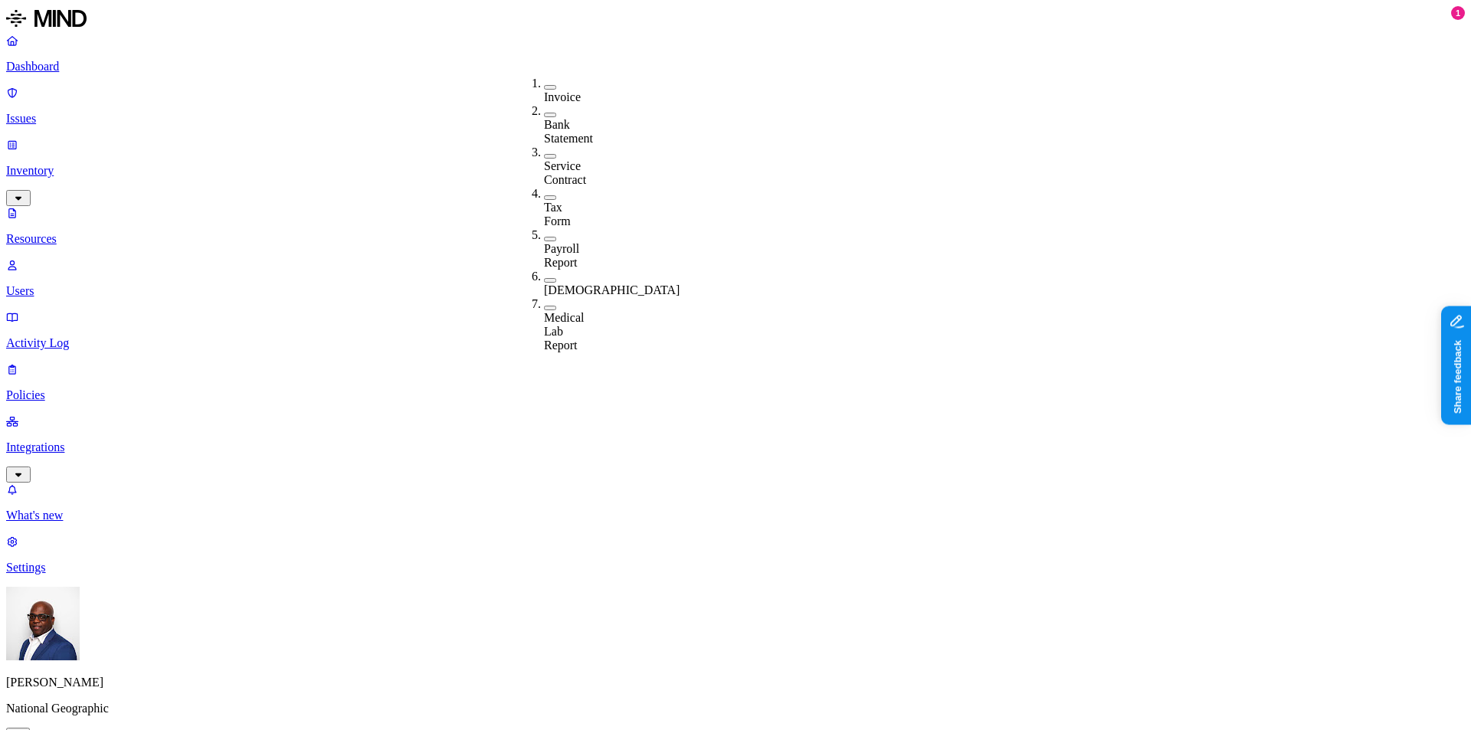
click at [544, 113] on button "button" at bounding box center [550, 115] width 12 height 5
click at [544, 106] on button "button" at bounding box center [550, 112] width 12 height 16
click at [46, 66] on p "Dashboard" at bounding box center [735, 67] width 1458 height 14
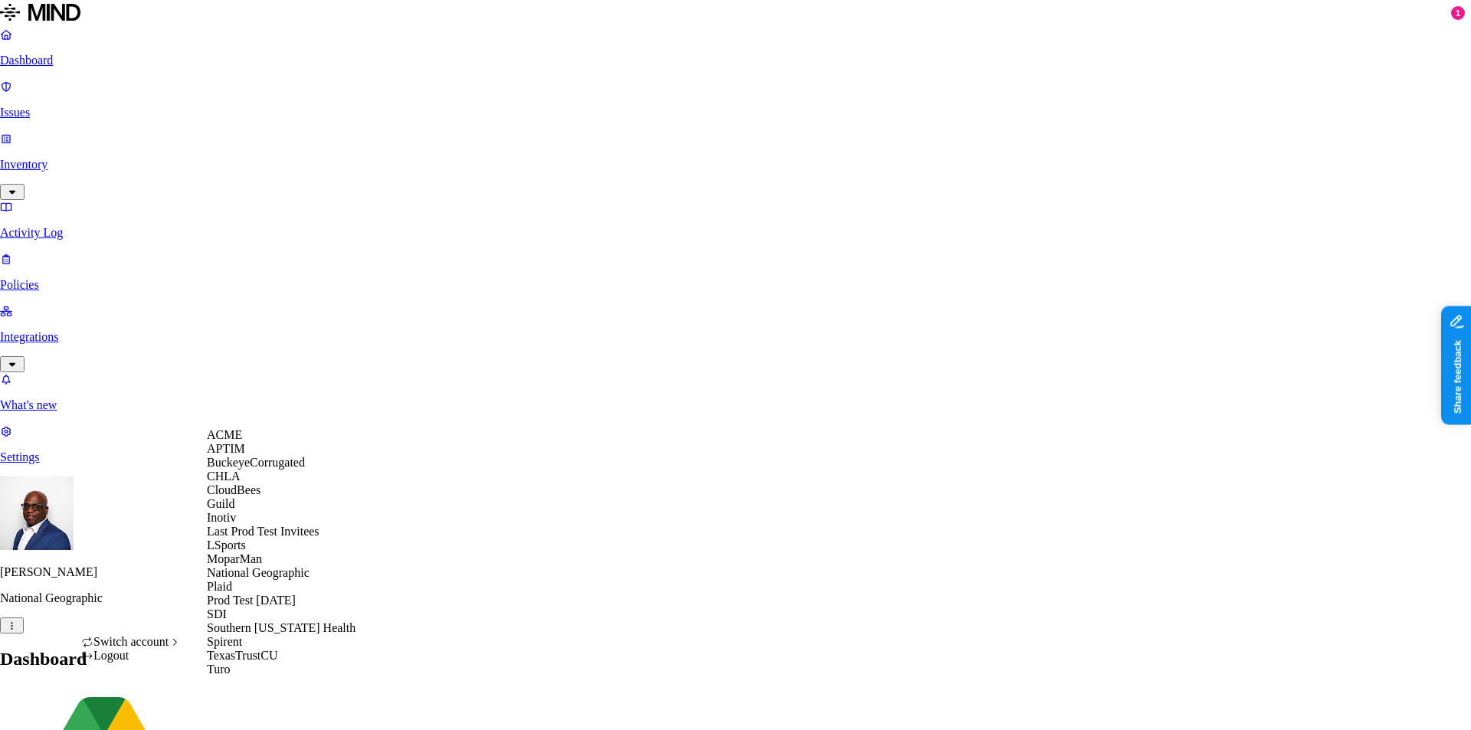
click at [279, 469] on span "BuckeyeCorrugated" at bounding box center [256, 462] width 98 height 13
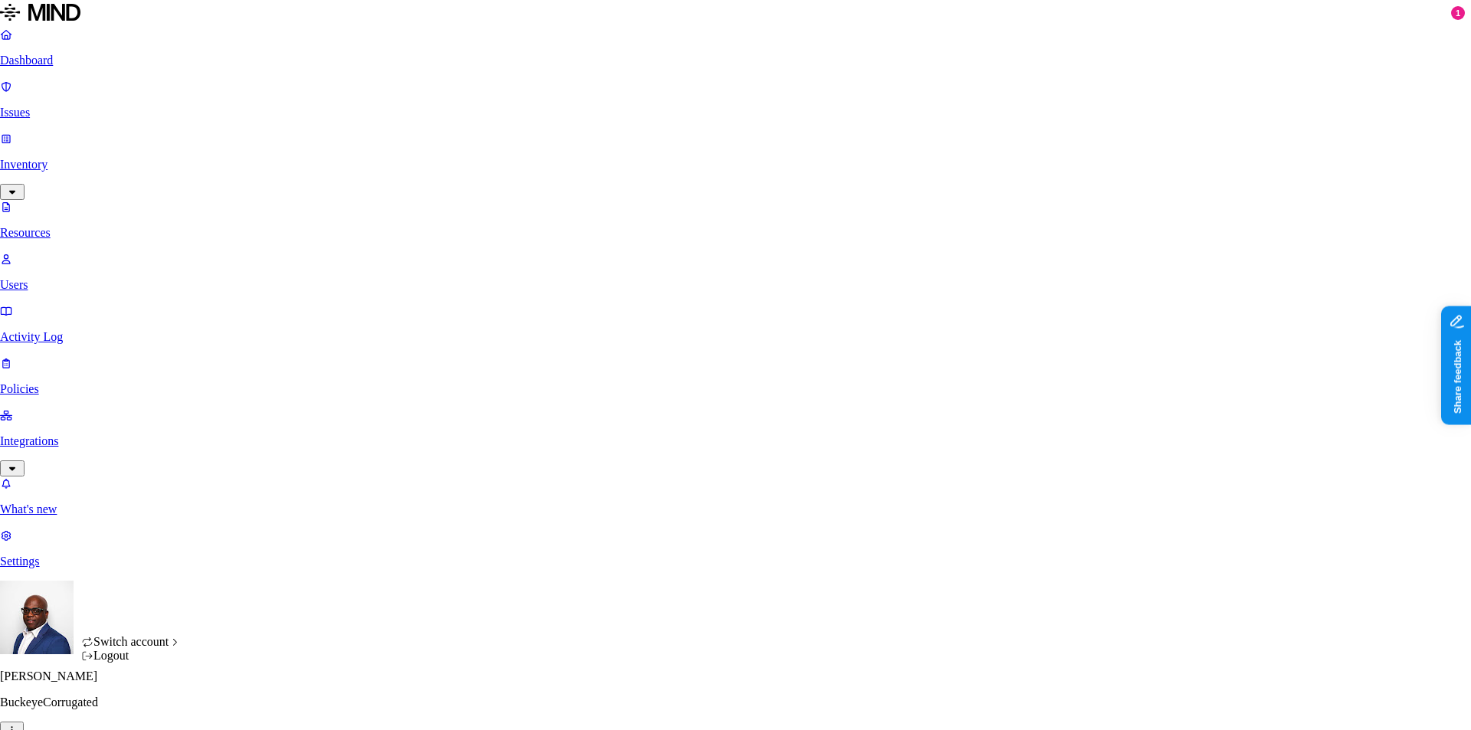
click at [148, 709] on html "Dashboard Issues Inventory Resources Users Activity Log Policies Integrations W…" at bounding box center [735, 486] width 1471 height 972
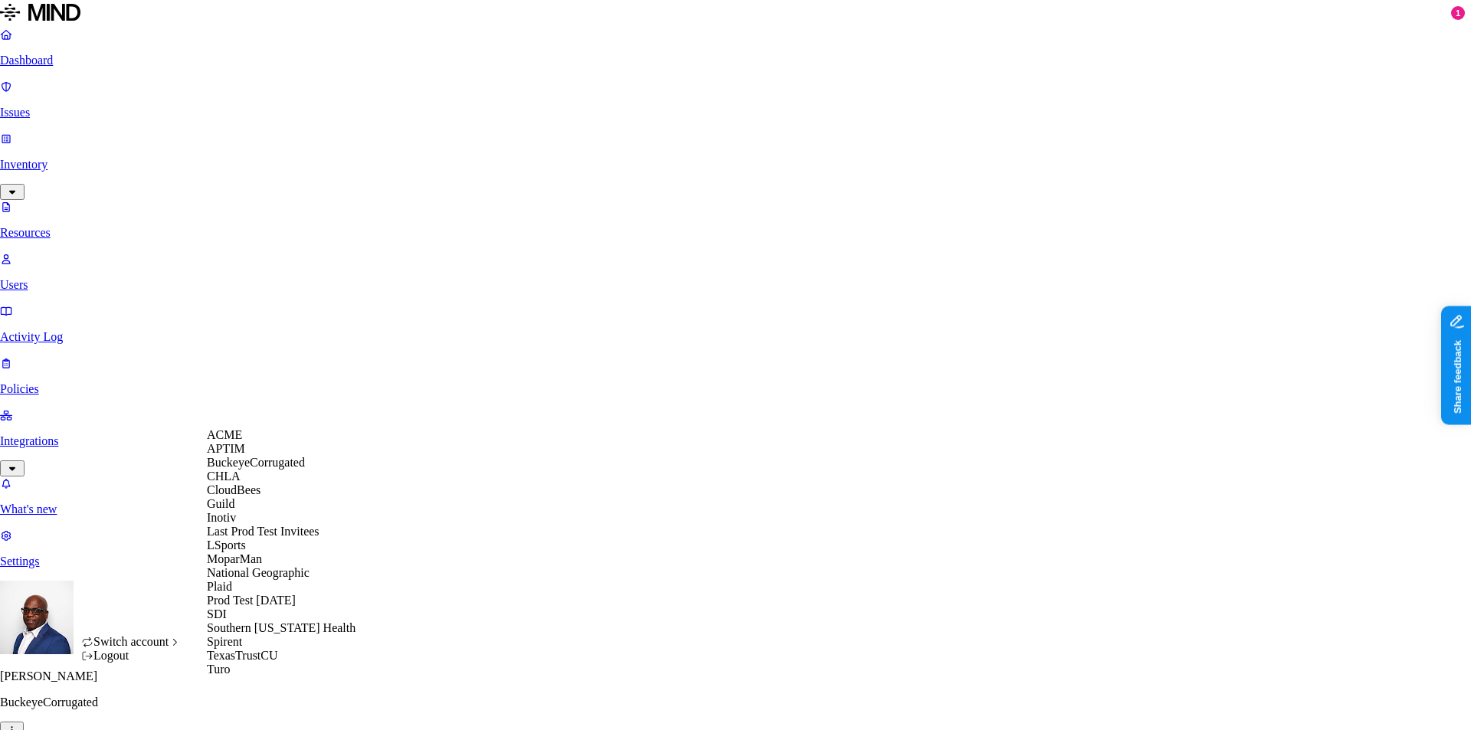
click at [653, 407] on html "Dashboard Issues Inventory Resources Users Activity Log Policies Integrations W…" at bounding box center [735, 486] width 1471 height 972
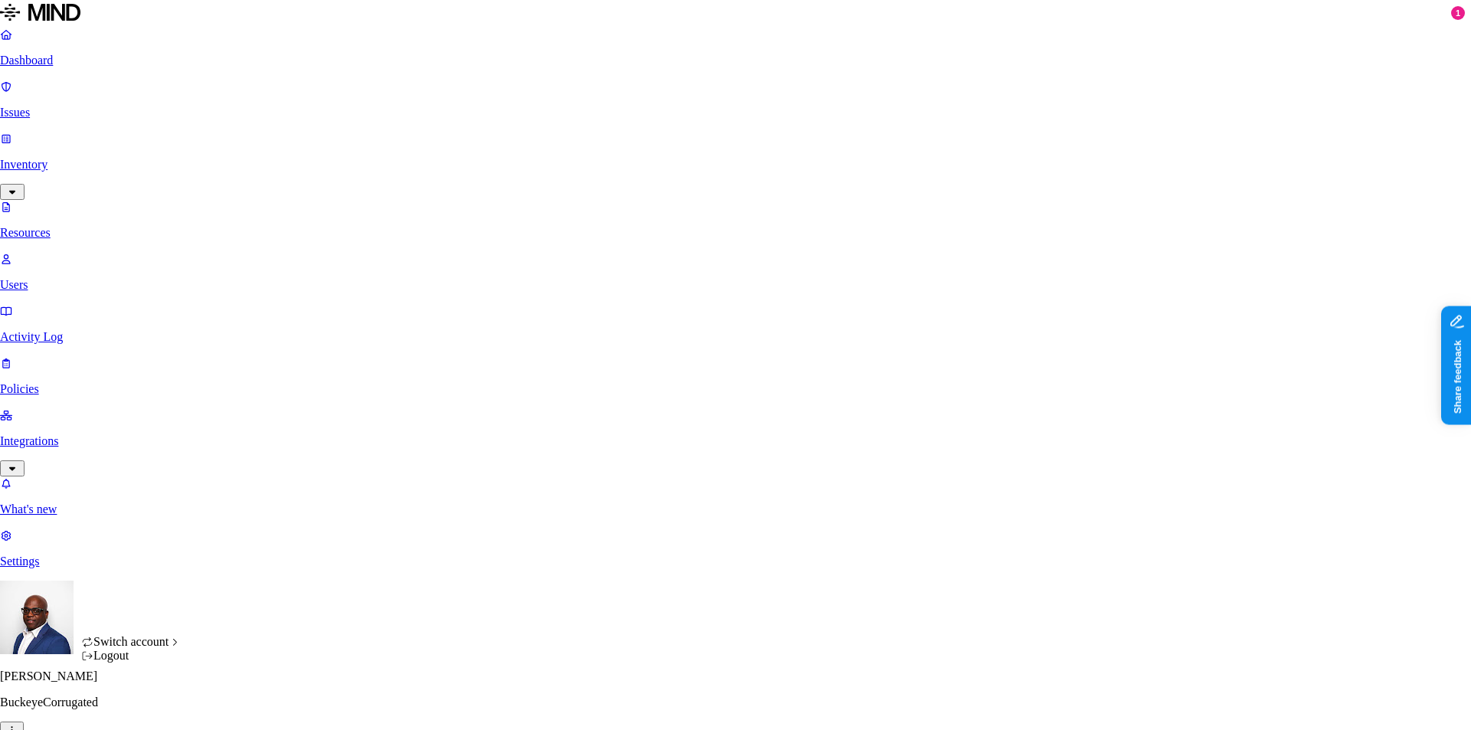
click at [146, 708] on html "Dashboard Issues Inventory Resources Users Activity Log Policies Integrations W…" at bounding box center [735, 486] width 1471 height 972
click at [120, 663] on div "Logout" at bounding box center [131, 656] width 100 height 14
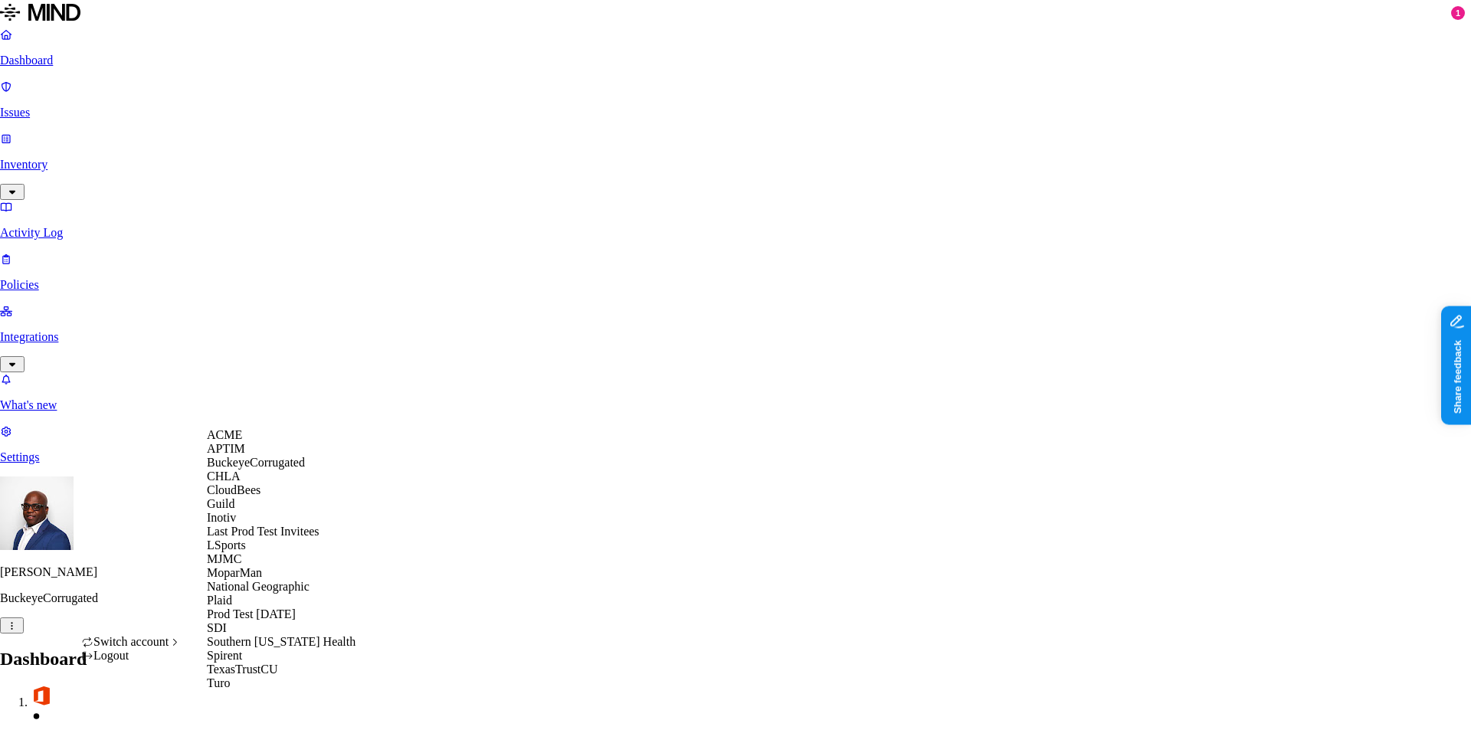
scroll to position [93, 0]
click at [236, 565] on span "MJMC" at bounding box center [224, 558] width 34 height 13
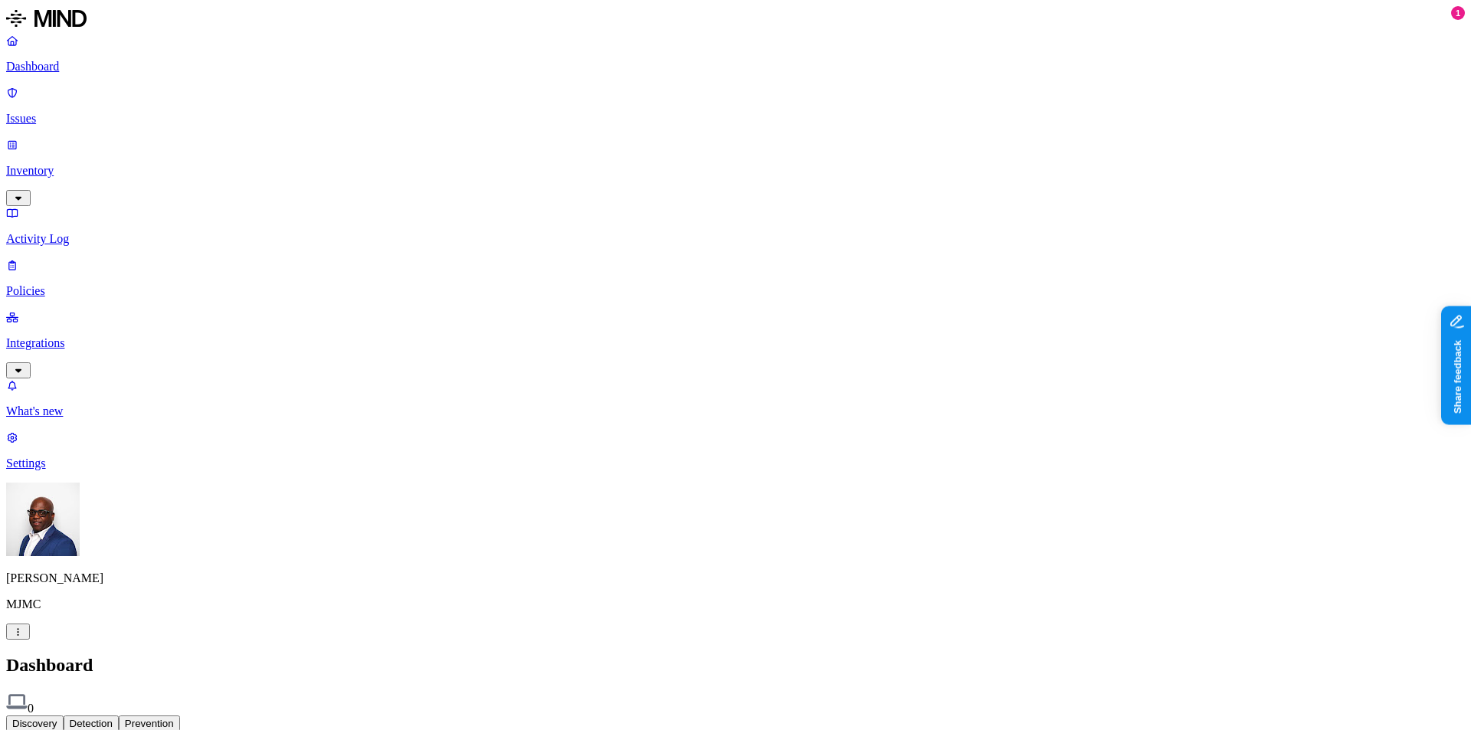
click at [48, 470] on p "Settings" at bounding box center [735, 463] width 1458 height 14
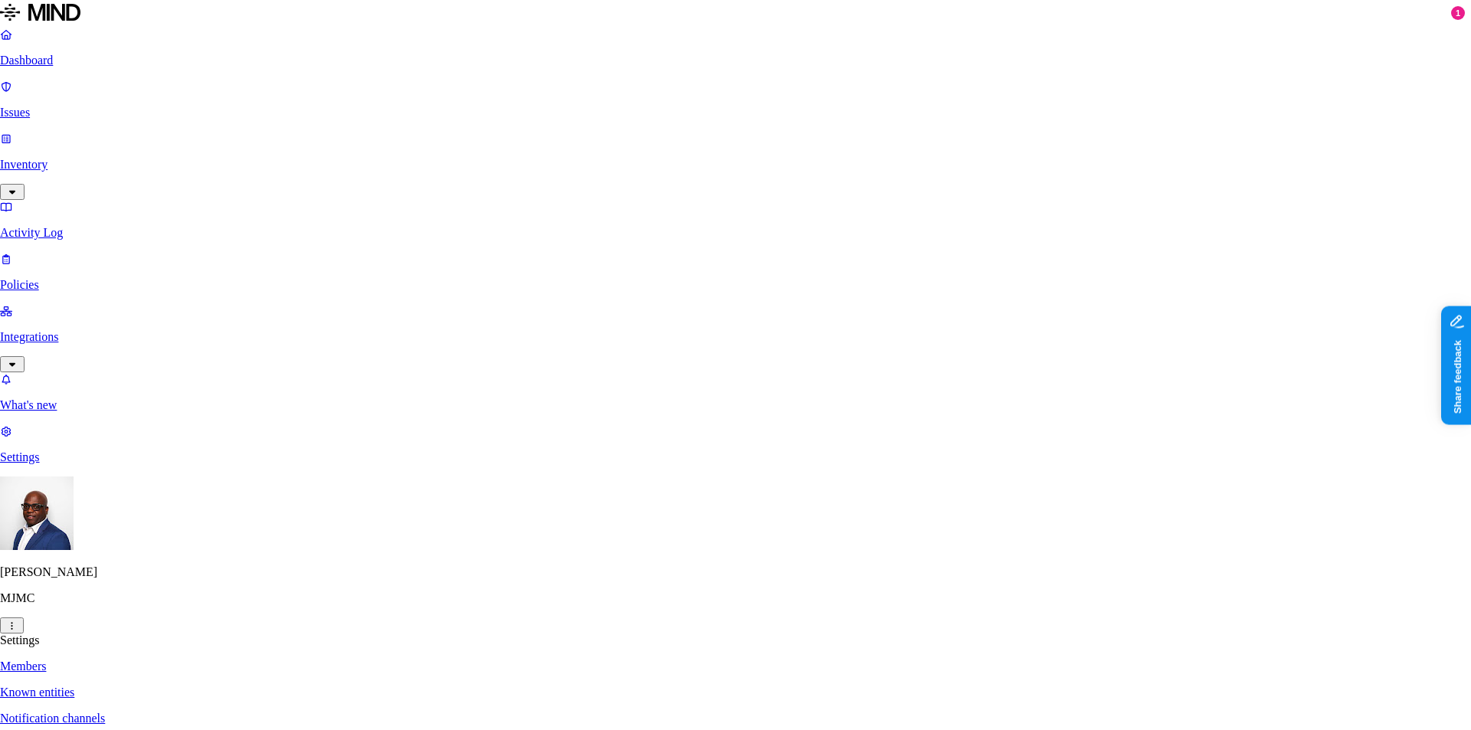
paste input "cvargovcik@mjmc.com"
type input "cvargovcik@mjmc.com"
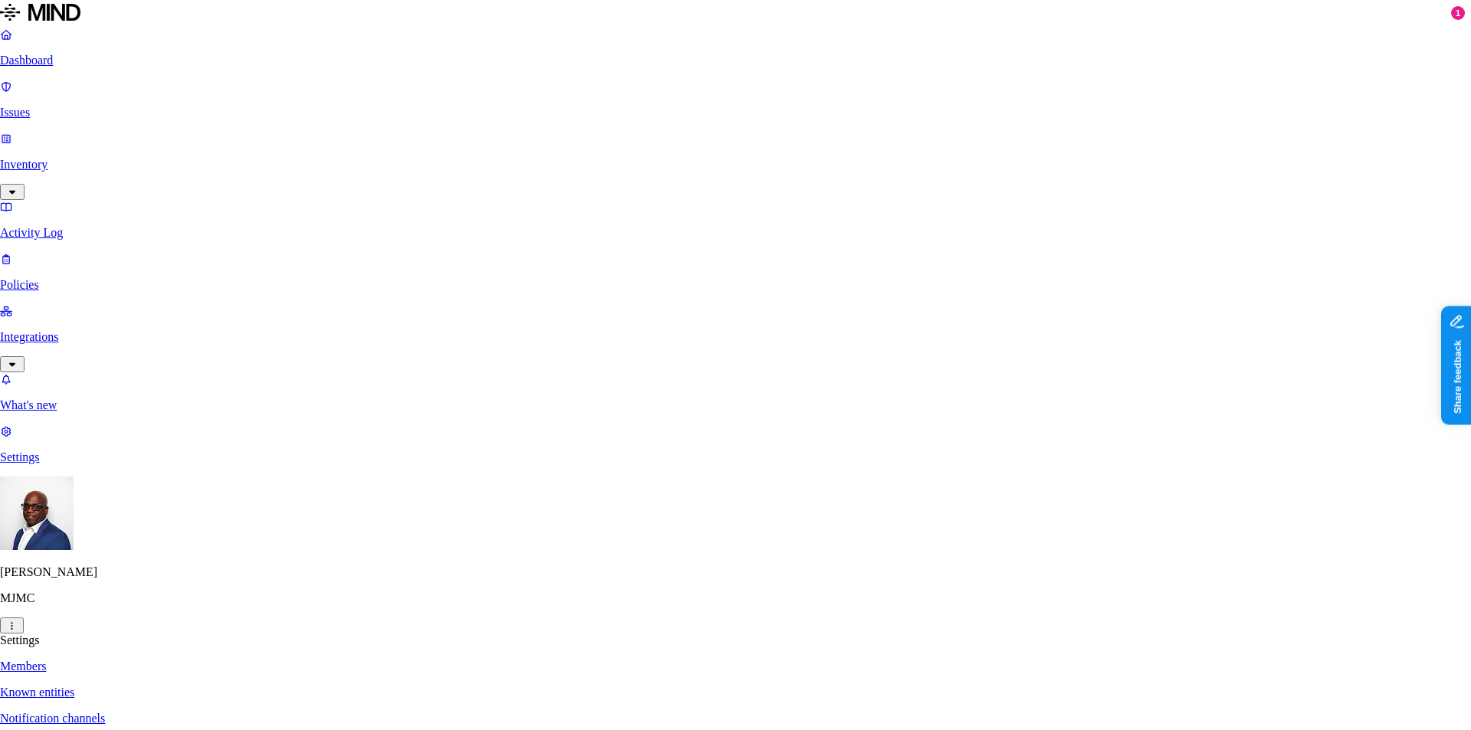
paste input "jmorris@mjmc.com"
type input "jmorris@mjmc.com"
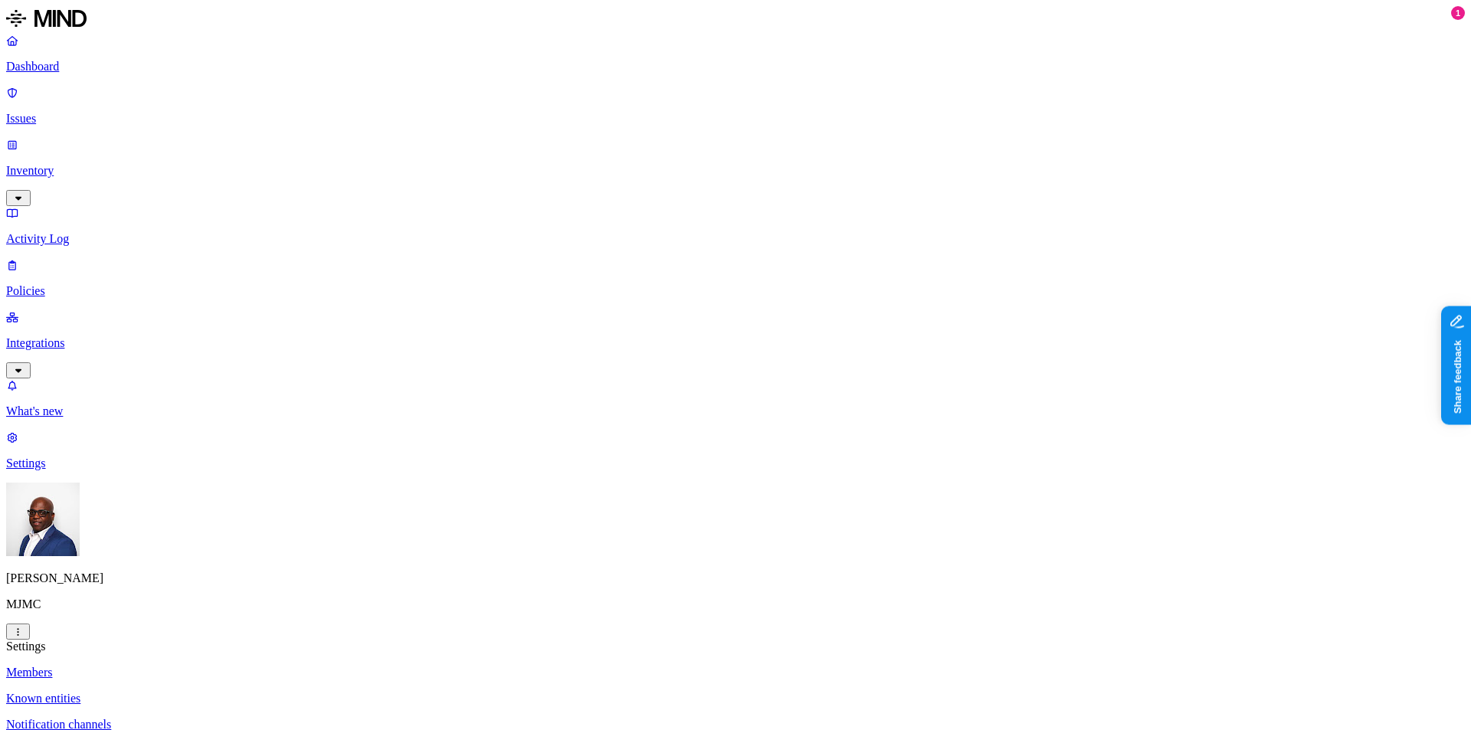
click at [148, 702] on html "Dashboard Issues Inventory Activity Log Policies Integrations What's new 1 Sett…" at bounding box center [735, 511] width 1471 height 1022
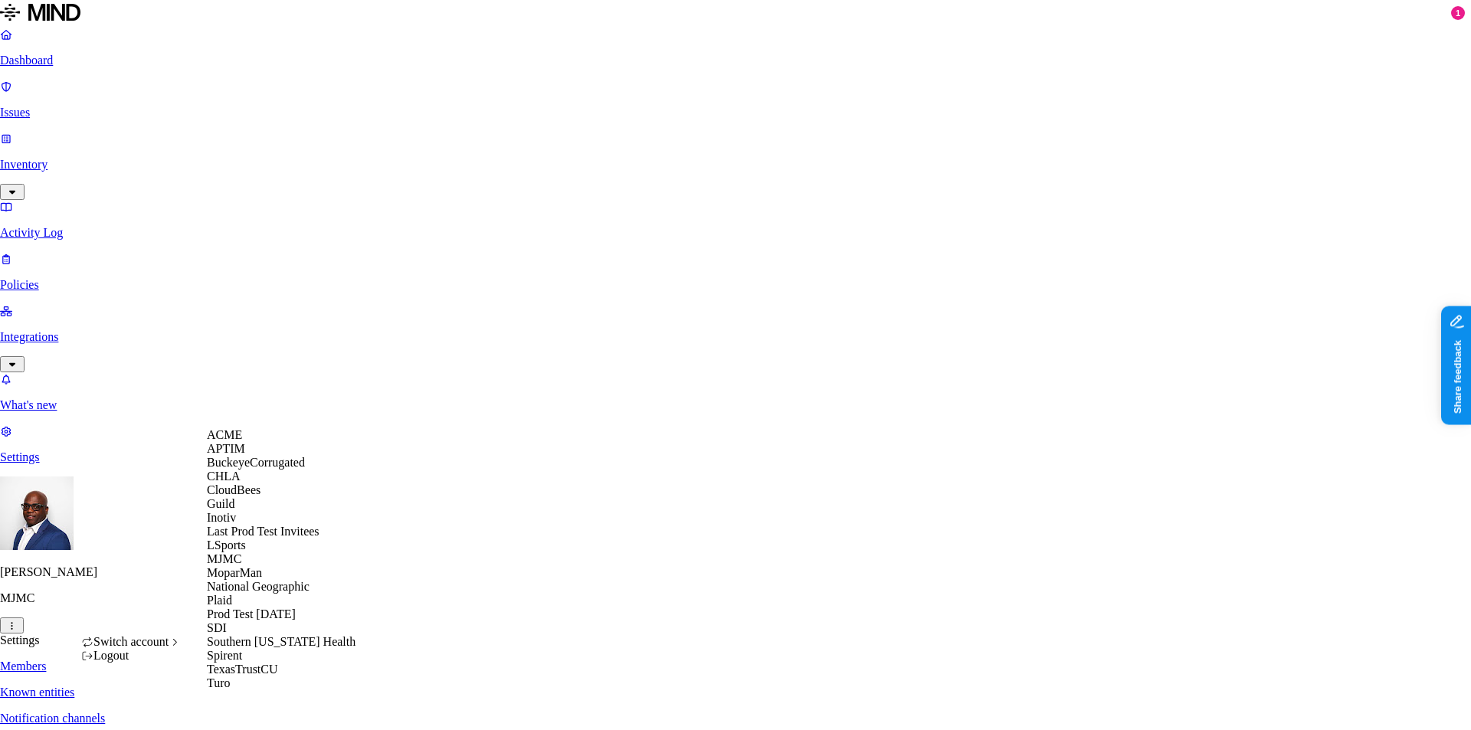
click at [261, 469] on span "BuckeyeCorrugated" at bounding box center [256, 462] width 98 height 13
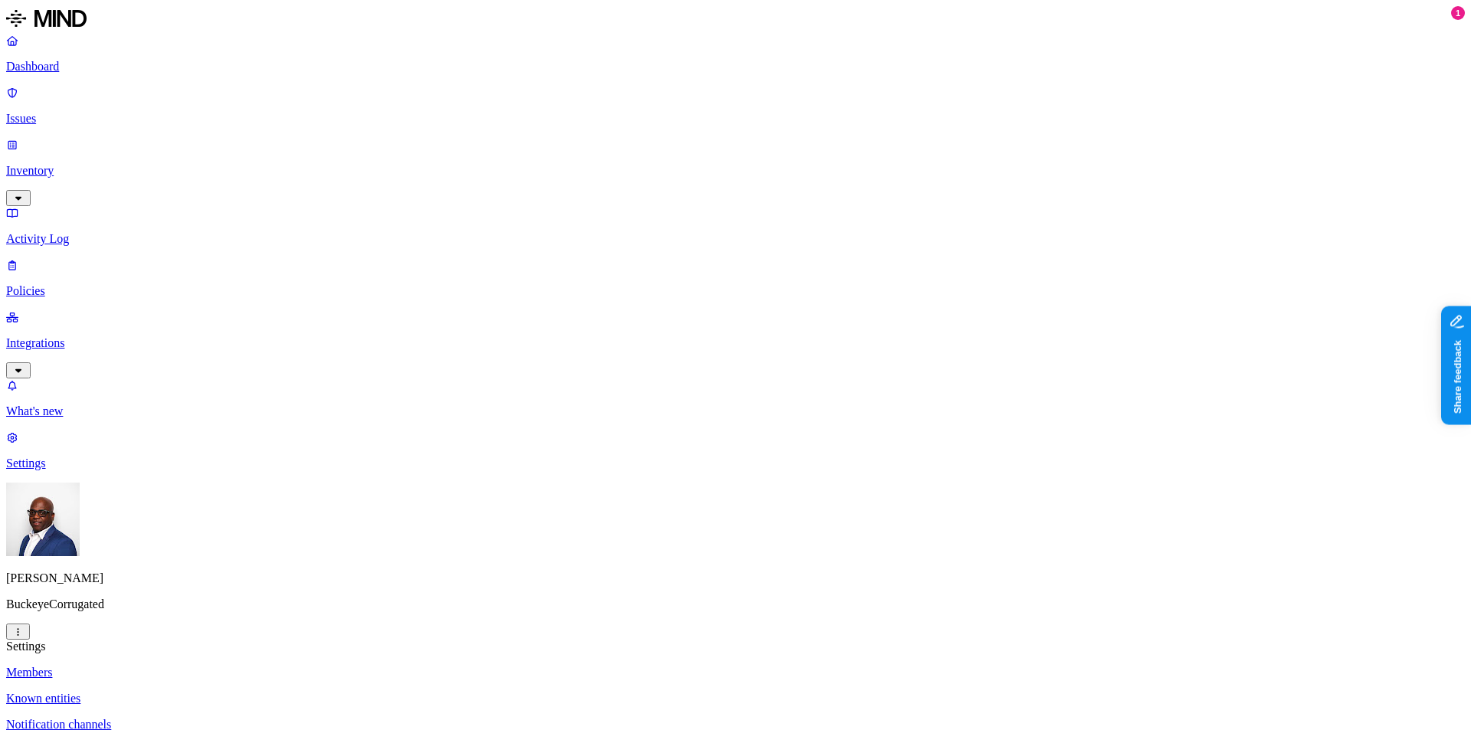
click at [64, 164] on p "Inventory" at bounding box center [735, 171] width 1458 height 14
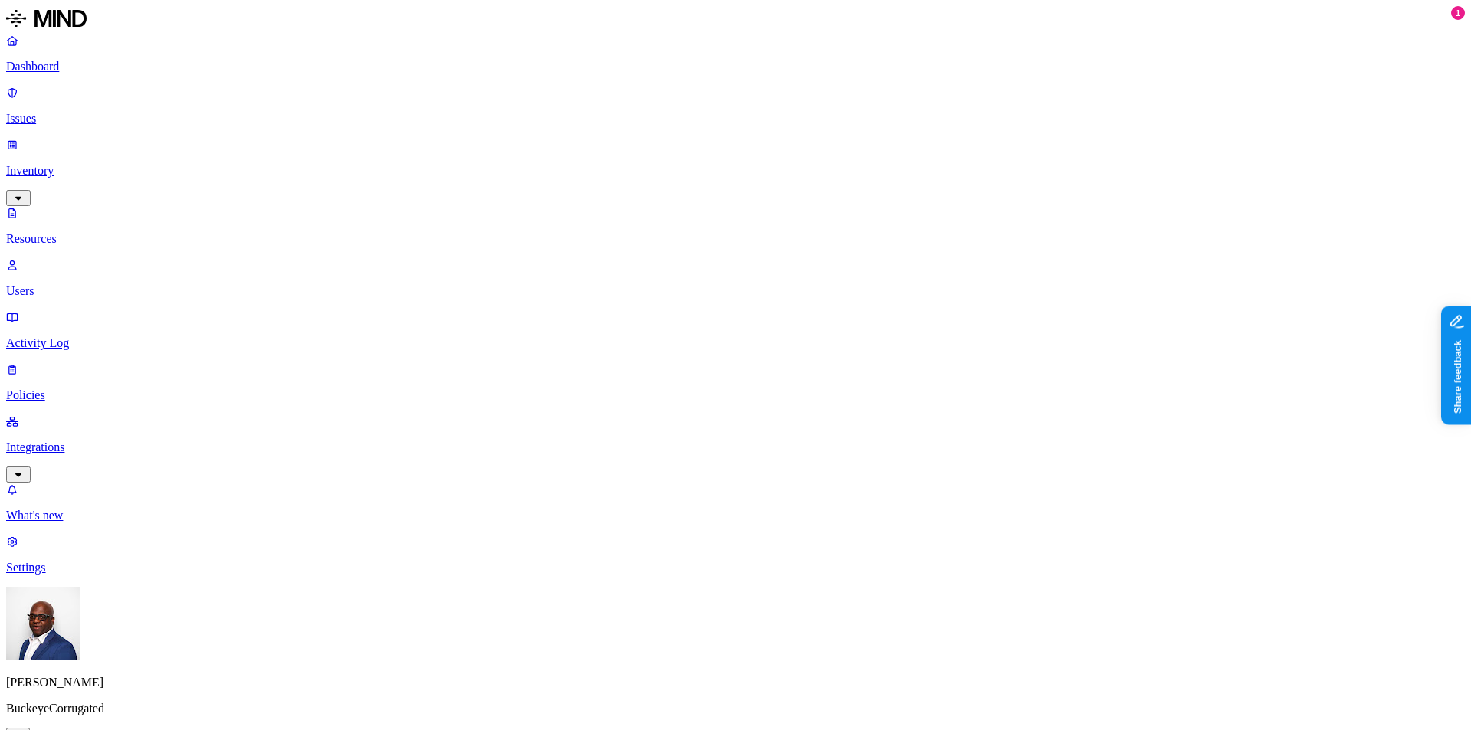
click at [57, 62] on p "Dashboard" at bounding box center [735, 67] width 1458 height 14
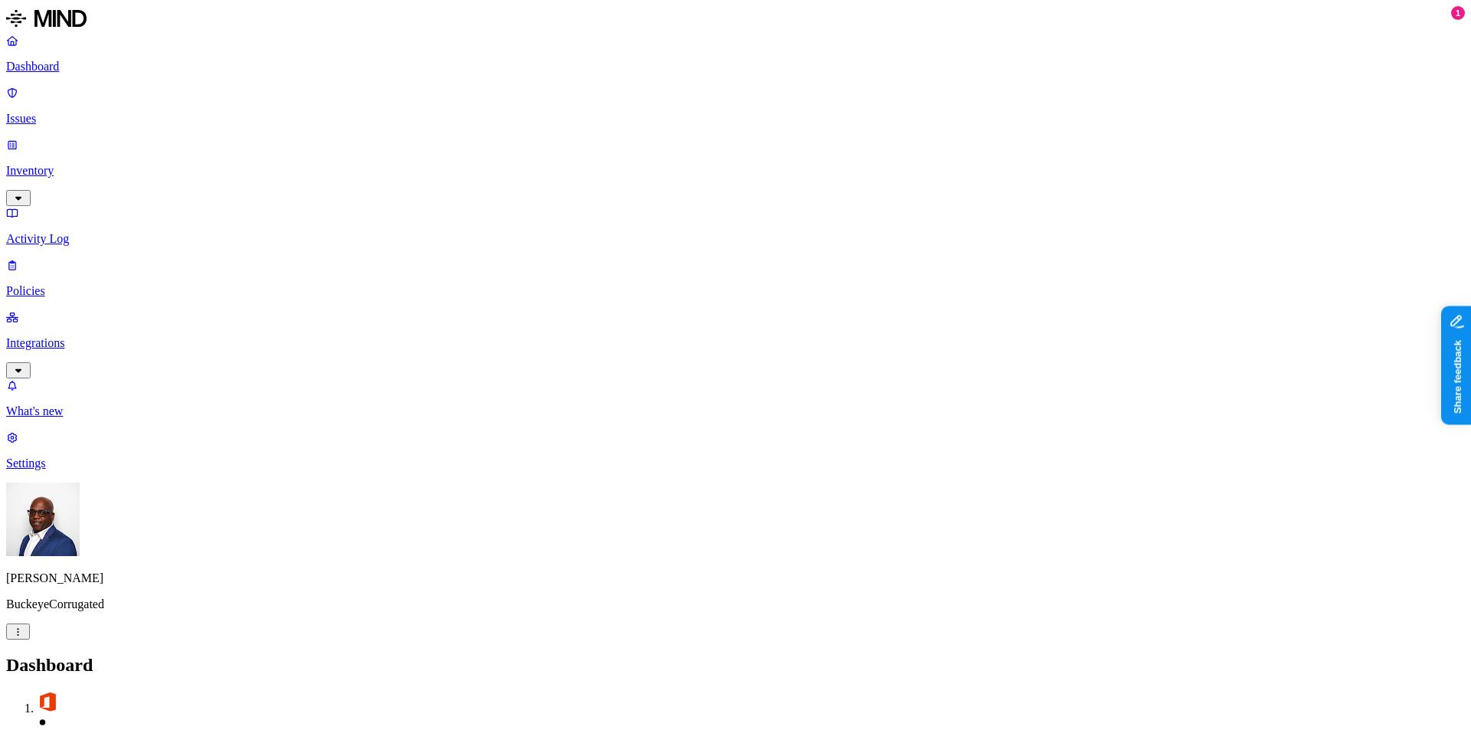
click at [44, 112] on p "Issues" at bounding box center [735, 119] width 1458 height 14
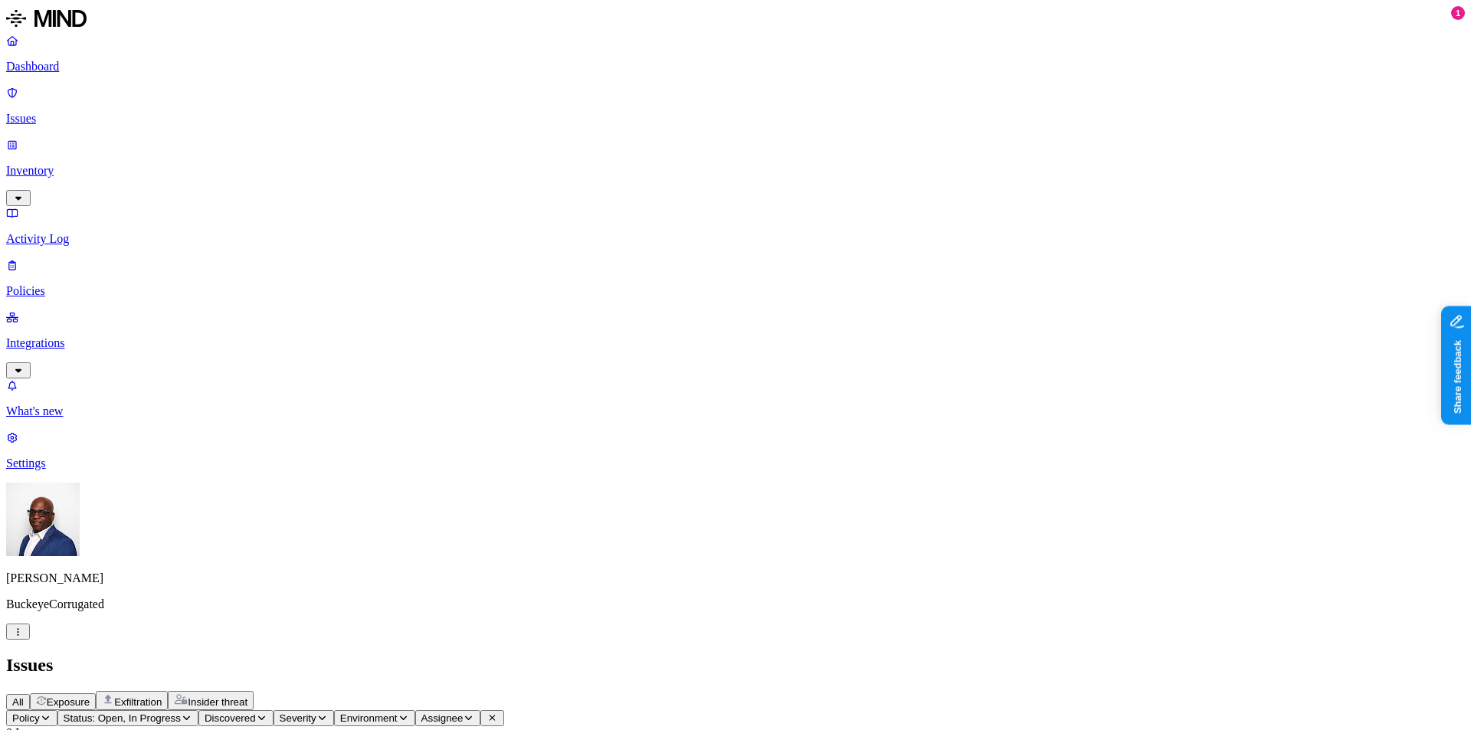
click at [47, 164] on p "Inventory" at bounding box center [735, 171] width 1458 height 14
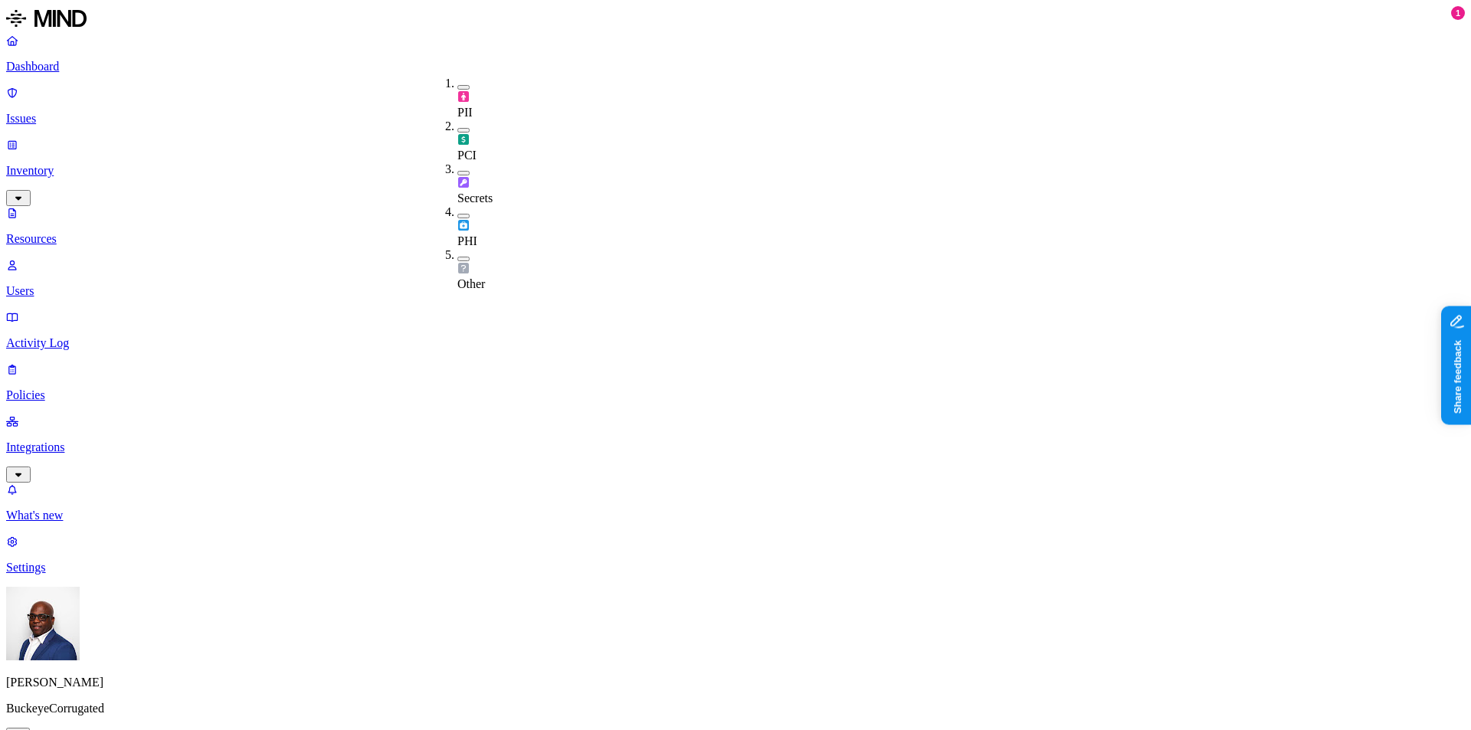
click at [457, 257] on button "button" at bounding box center [463, 259] width 12 height 5
click at [76, 284] on p "Users" at bounding box center [735, 291] width 1458 height 14
click at [57, 61] on p "Dashboard" at bounding box center [735, 67] width 1458 height 14
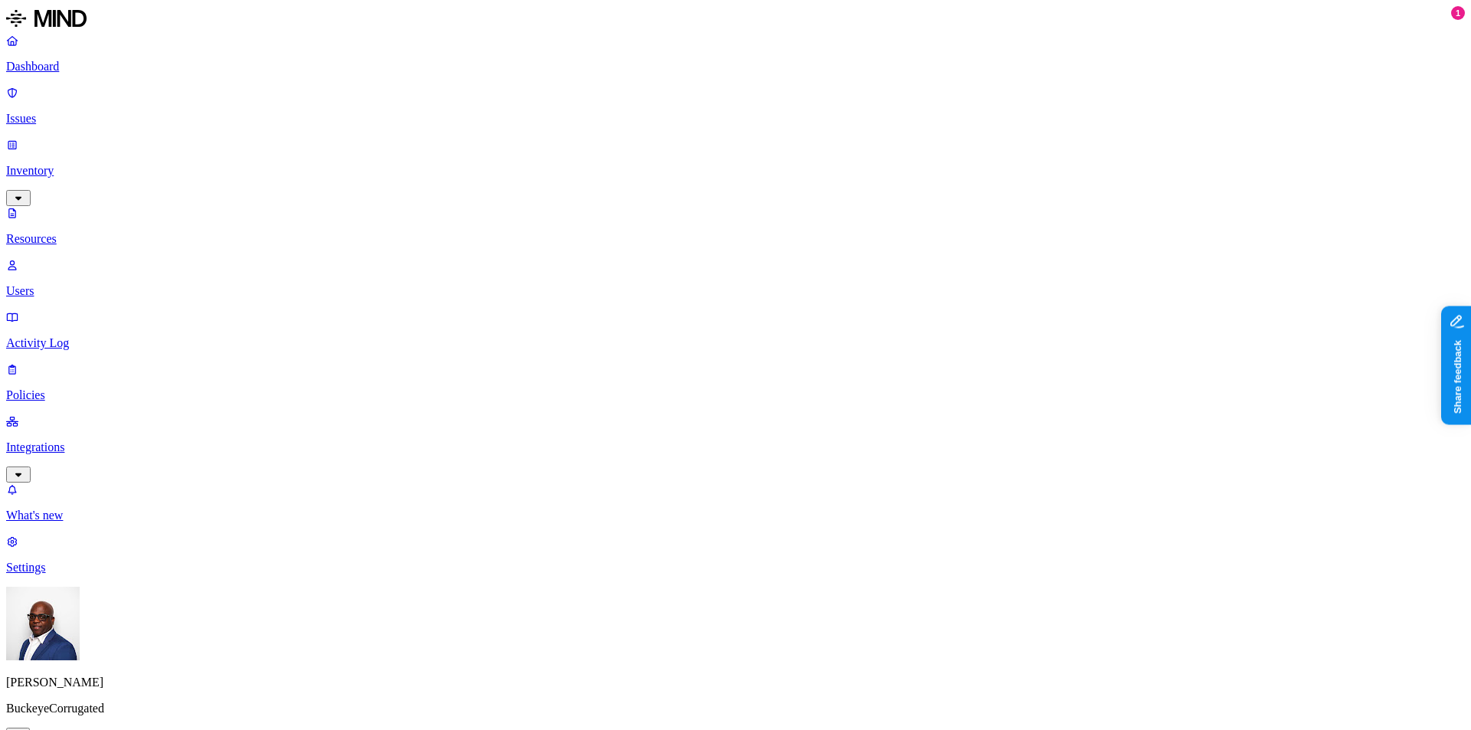
click at [51, 61] on p "Dashboard" at bounding box center [735, 67] width 1458 height 14
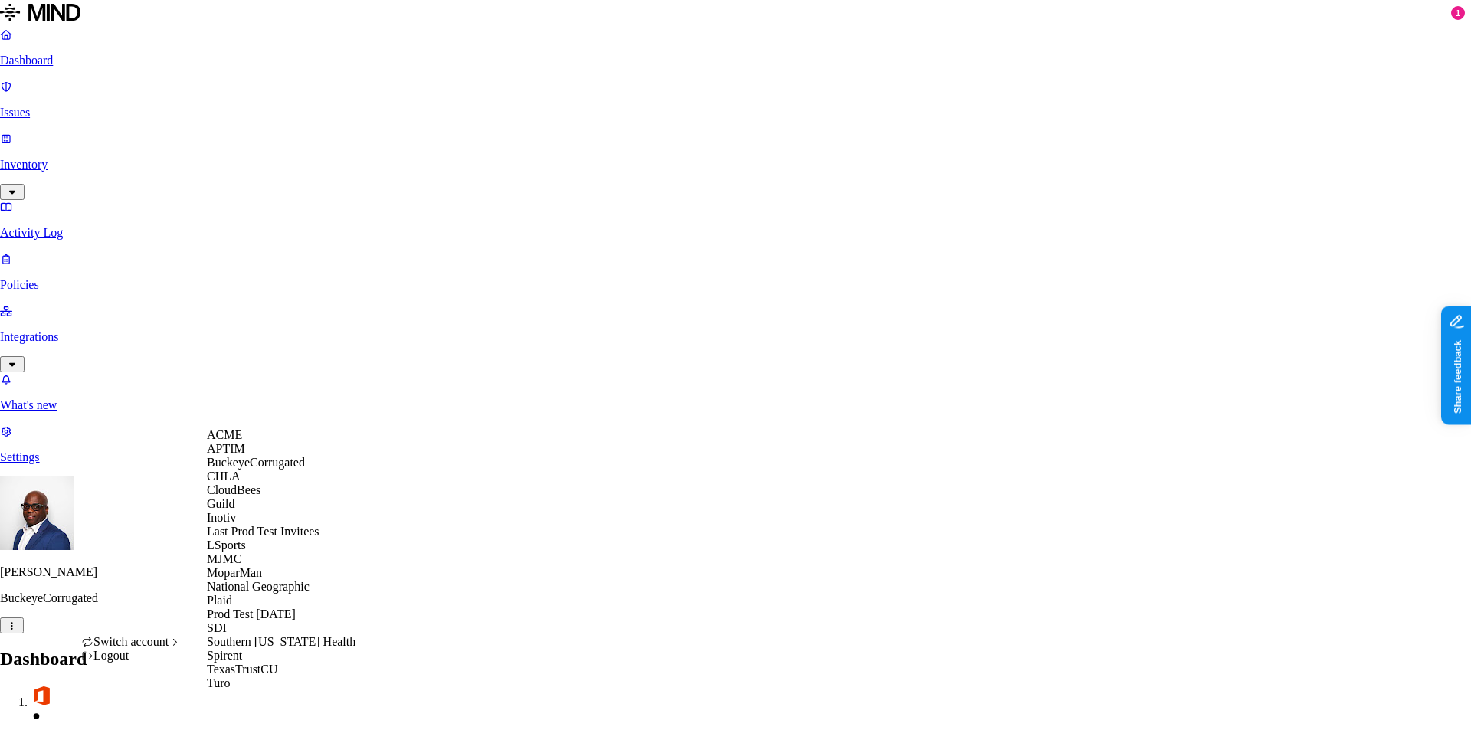
scroll to position [200, 0]
click at [285, 580] on span "National Geographic" at bounding box center [258, 586] width 103 height 13
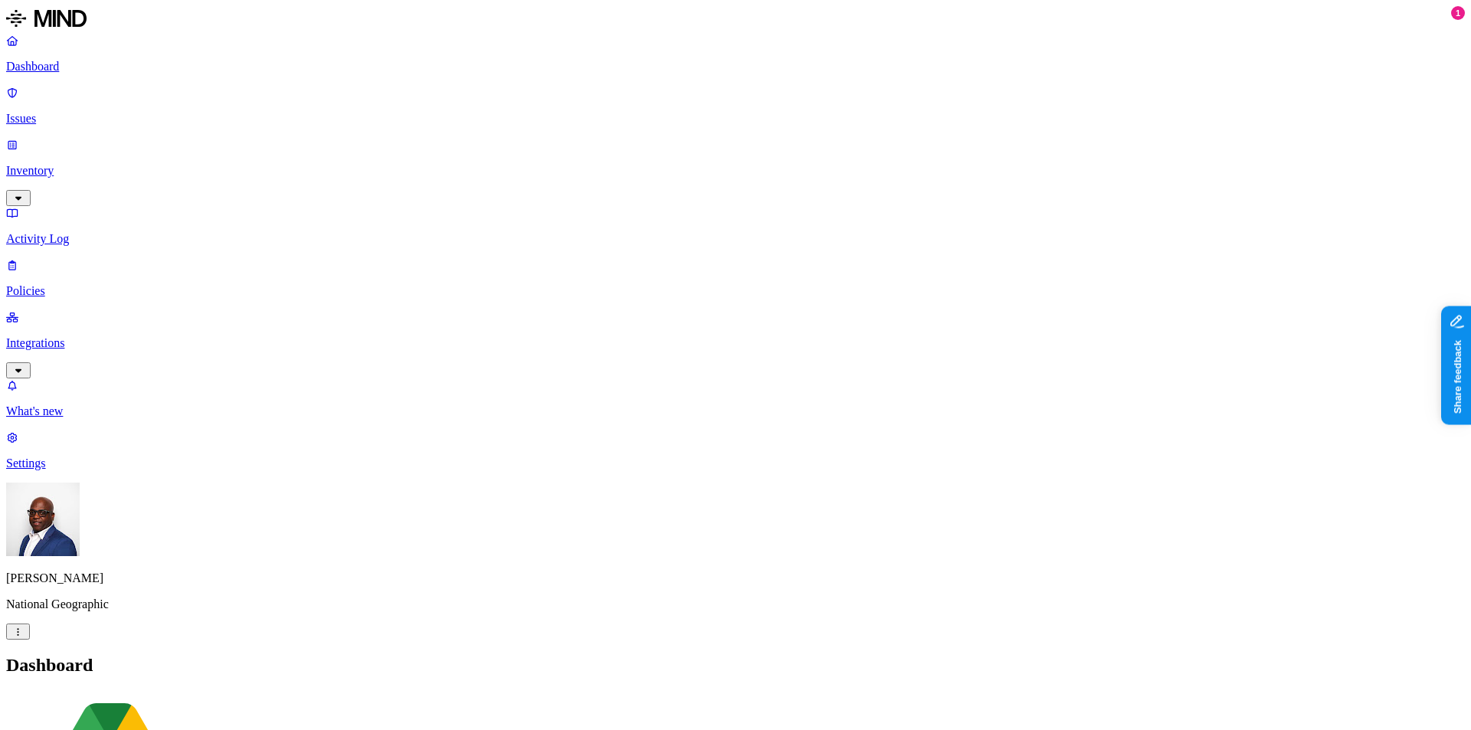
click at [81, 164] on p "Inventory" at bounding box center [735, 171] width 1458 height 14
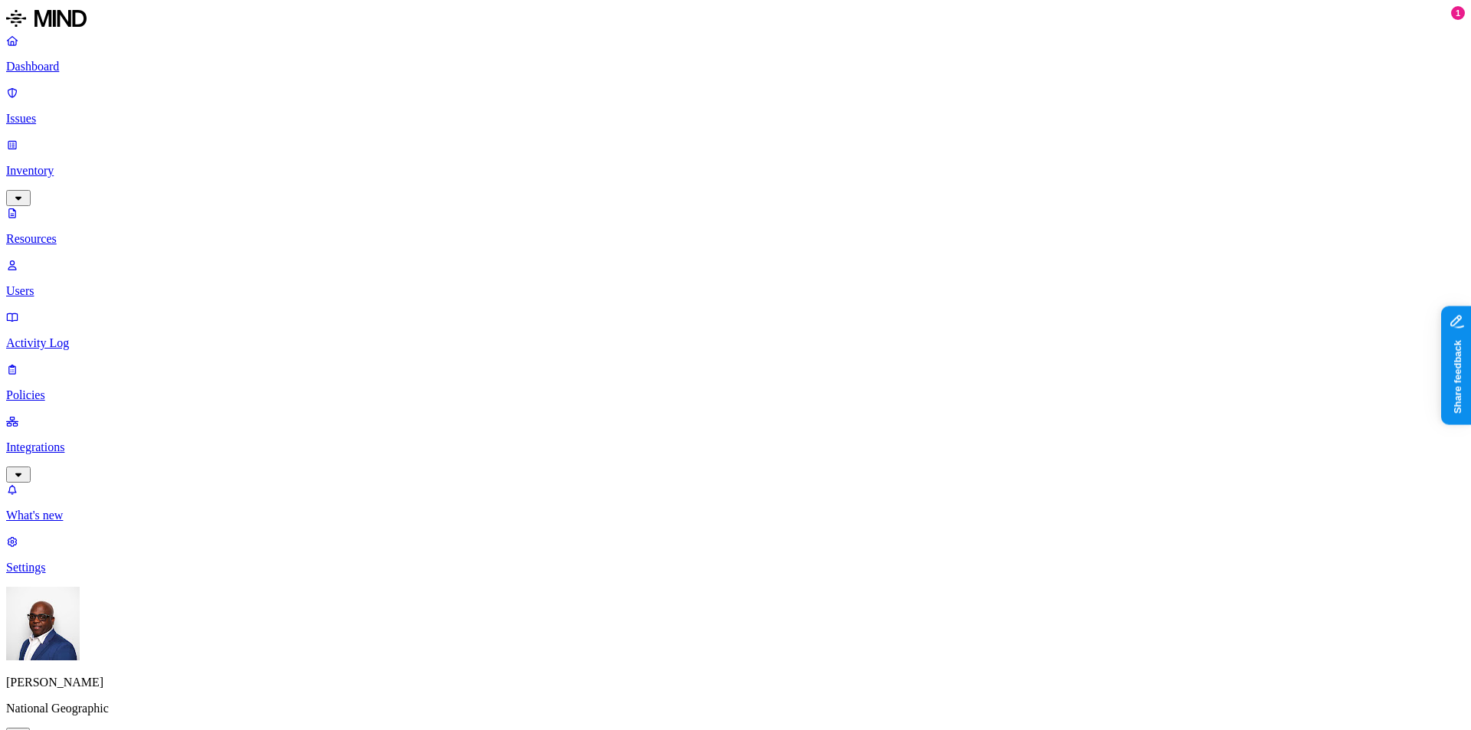
click at [457, 85] on button "button" at bounding box center [463, 87] width 12 height 5
click at [457, 84] on button "button" at bounding box center [463, 85] width 12 height 16
click at [457, 128] on button "button" at bounding box center [463, 130] width 12 height 5
click at [457, 119] on button "button" at bounding box center [463, 127] width 12 height 16
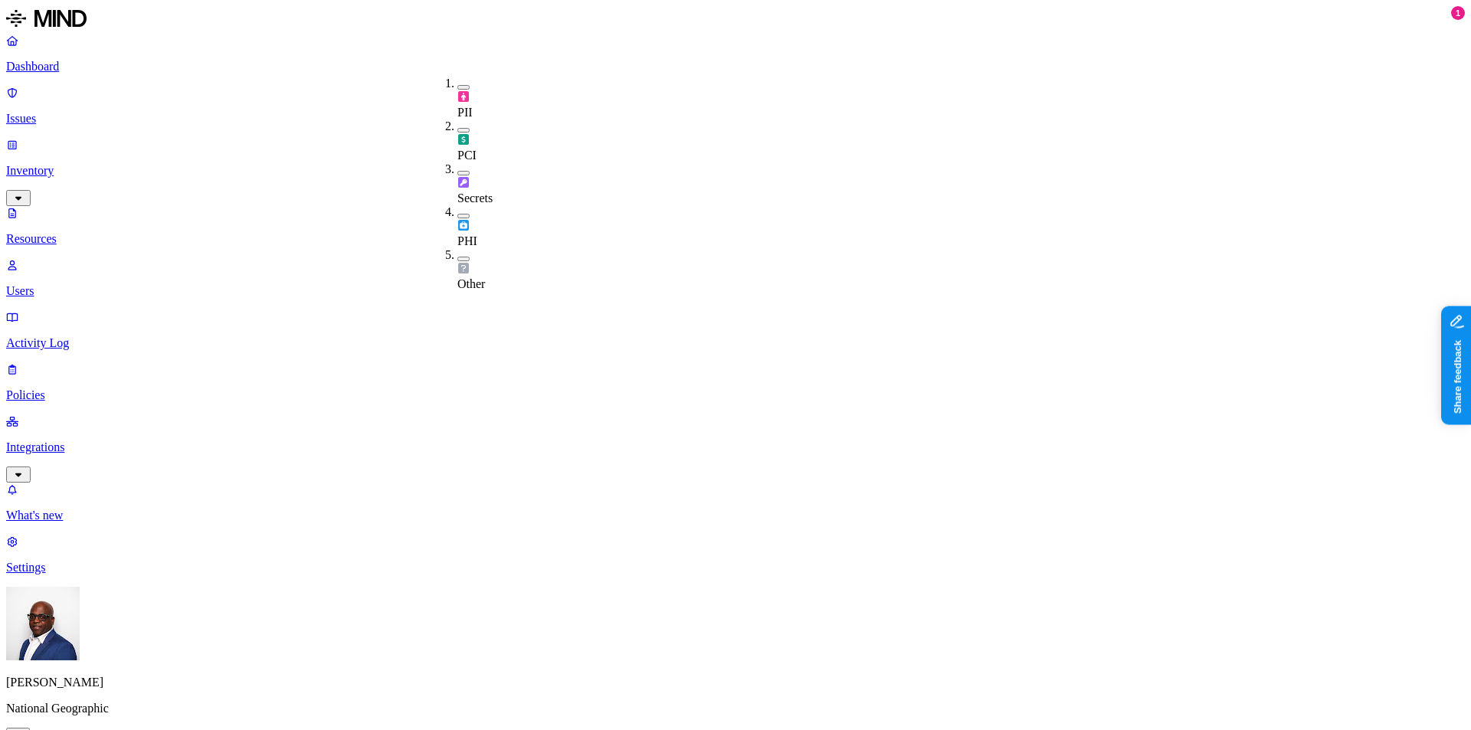
click at [457, 171] on button "button" at bounding box center [463, 173] width 12 height 5
click at [457, 162] on button "button" at bounding box center [463, 170] width 12 height 16
click at [457, 214] on button "button" at bounding box center [463, 216] width 12 height 5
click at [457, 205] on button "button" at bounding box center [463, 213] width 12 height 16
click at [457, 257] on button "button" at bounding box center [463, 259] width 12 height 5
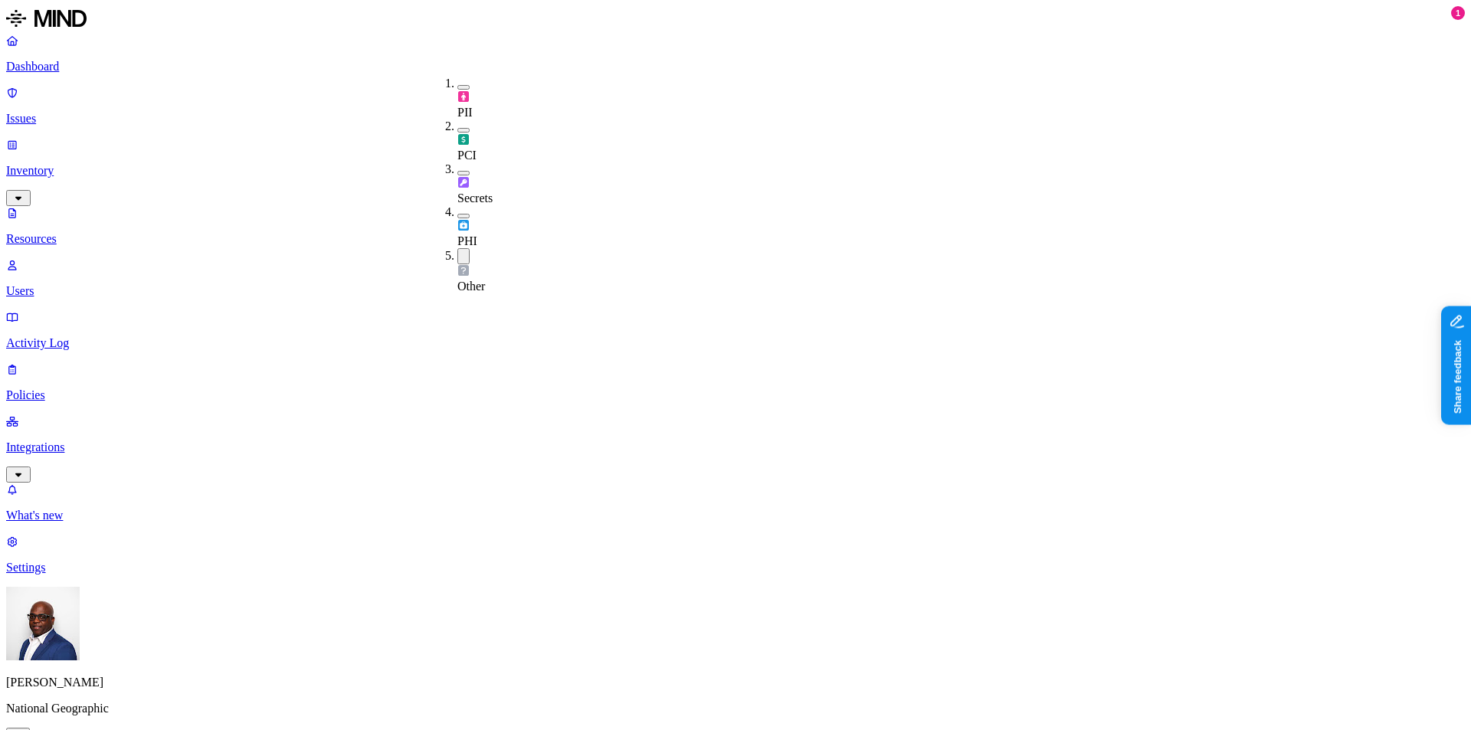
click at [457, 248] on button "button" at bounding box center [463, 256] width 12 height 16
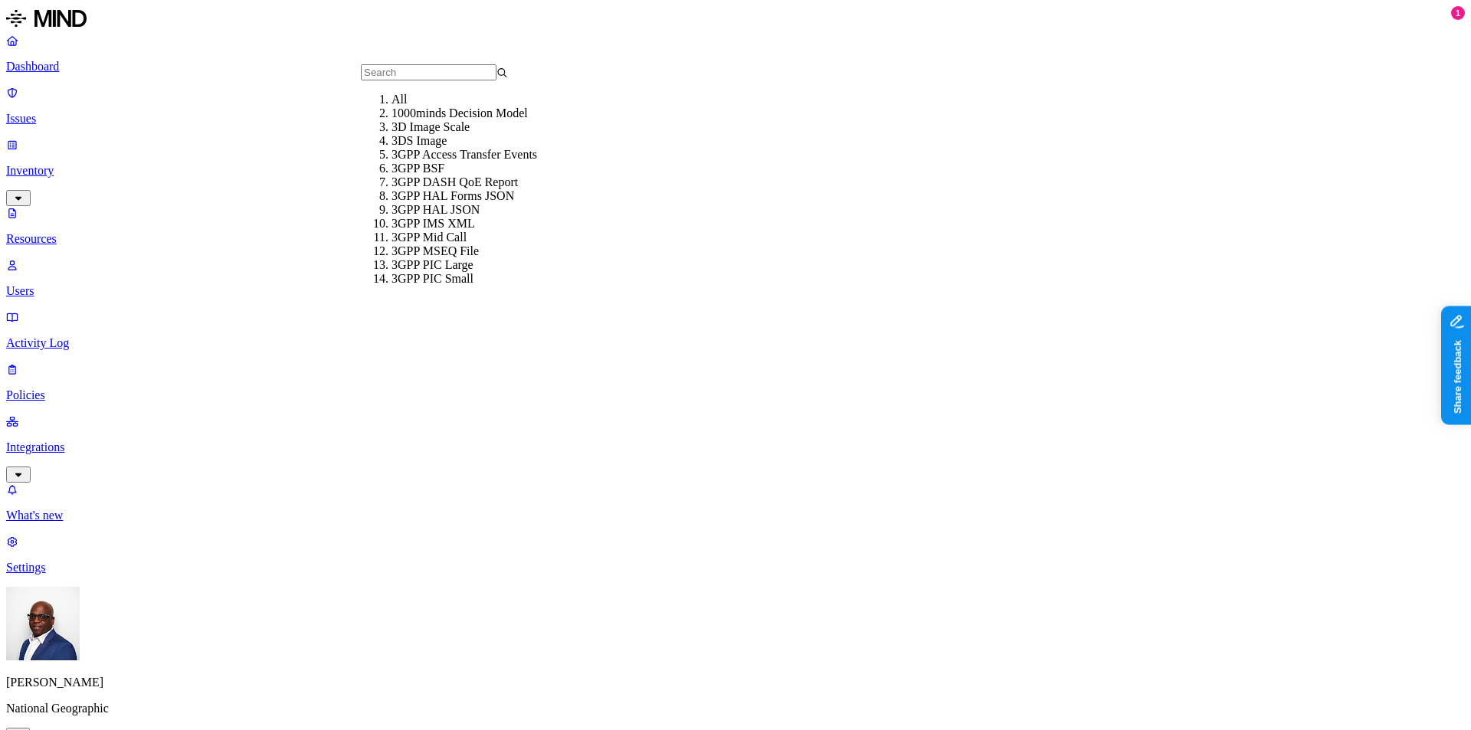
click at [424, 134] on div "3D Image Scale" at bounding box center [464, 127] width 147 height 14
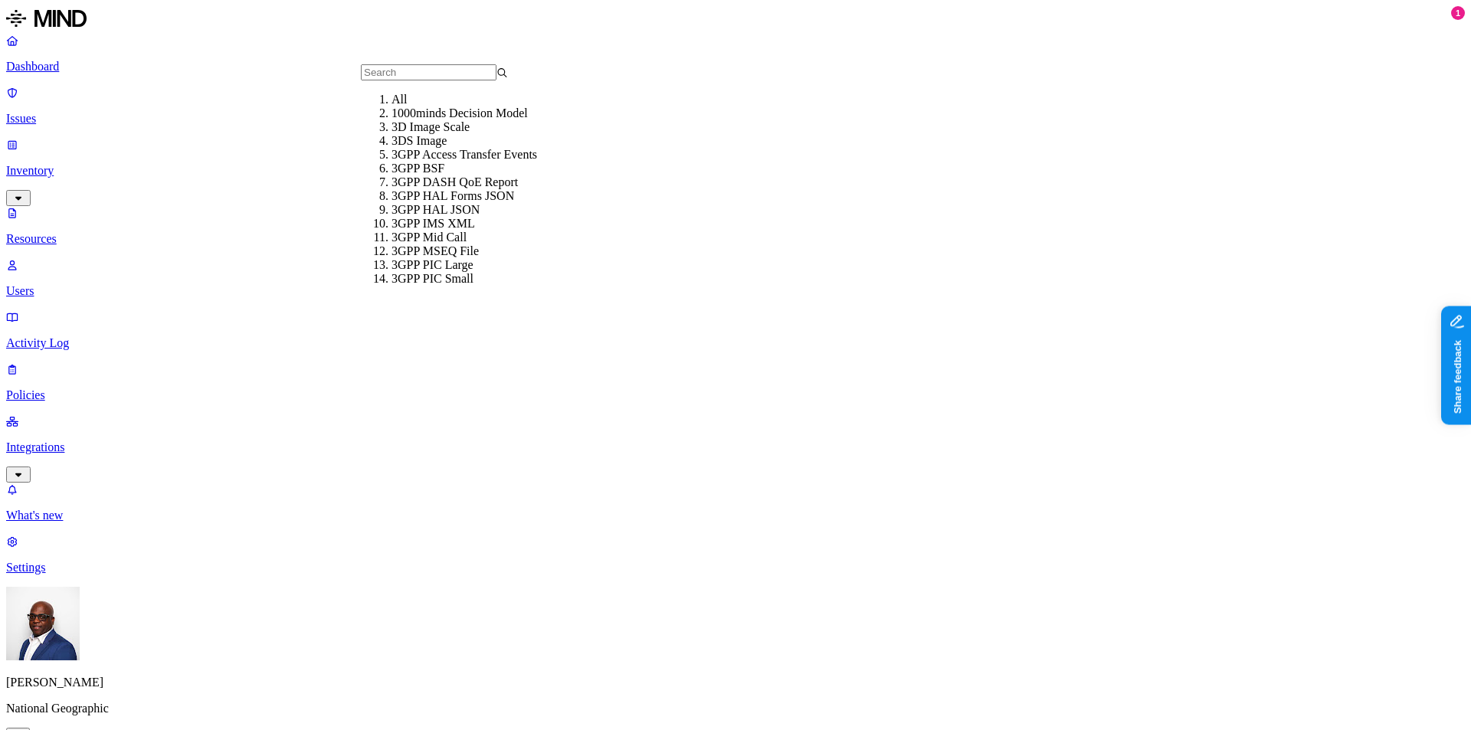
click at [411, 148] on div "3DS Image" at bounding box center [464, 141] width 147 height 14
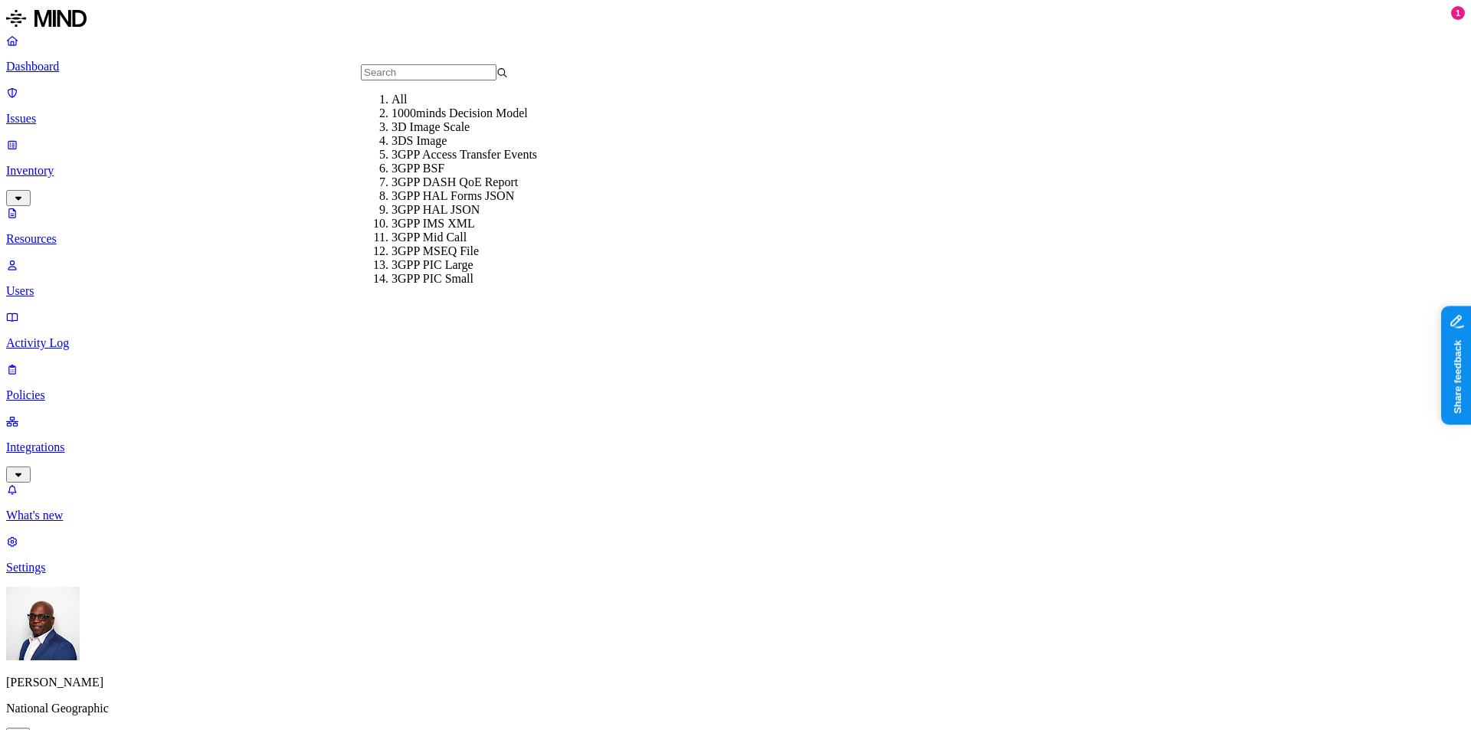
click at [401, 162] on div "3GPP Access Transfer Events" at bounding box center [464, 155] width 147 height 14
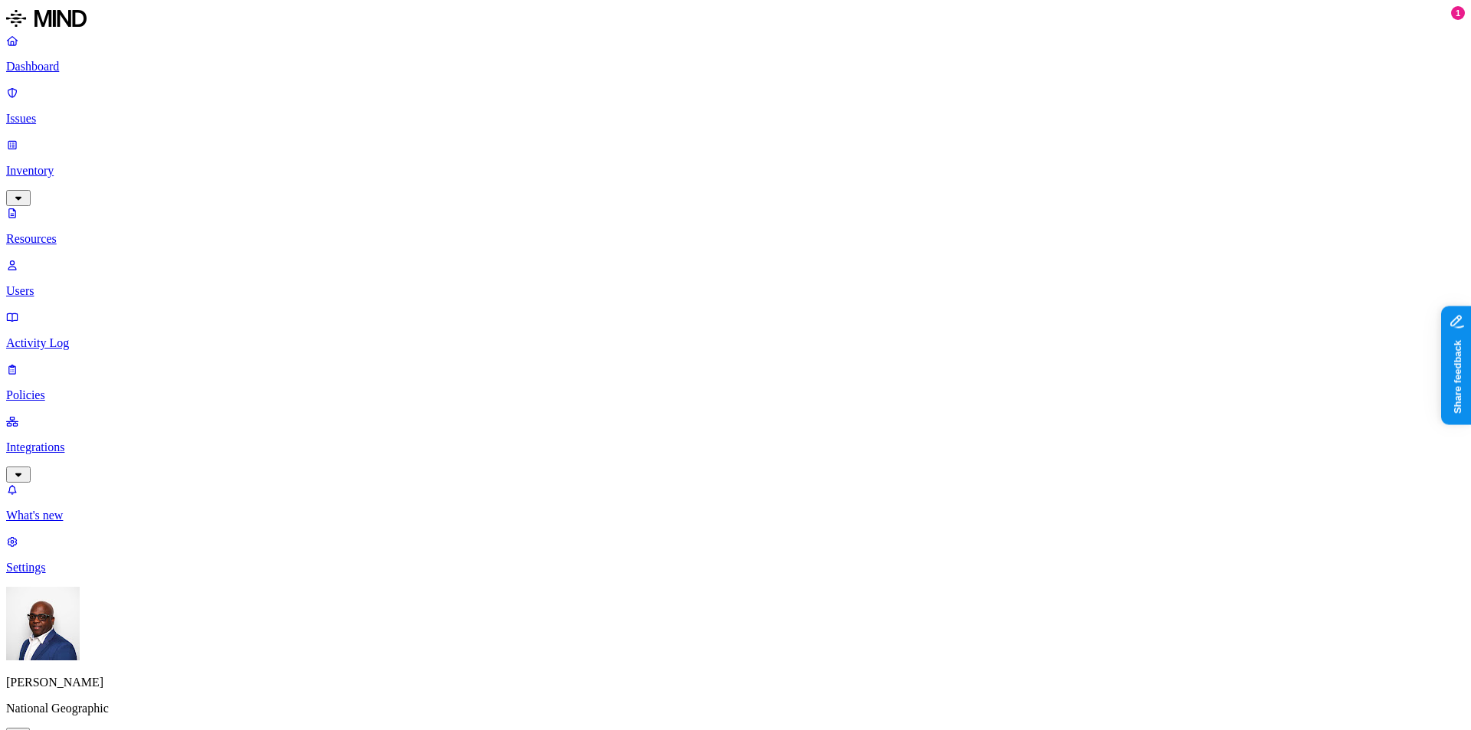
click at [67, 69] on p "Dashboard" at bounding box center [735, 67] width 1458 height 14
